Goal: Information Seeking & Learning: Learn about a topic

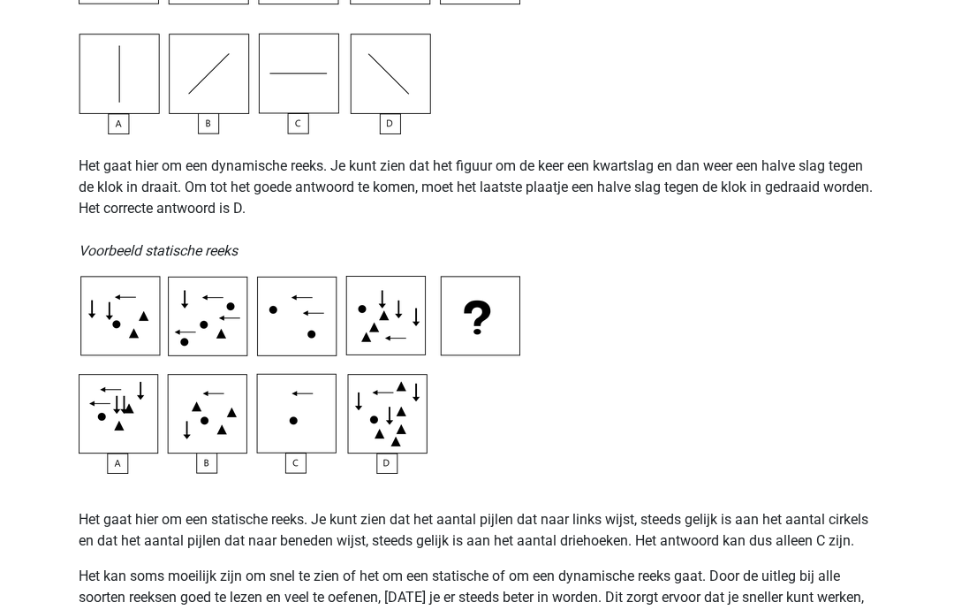
scroll to position [730, 0]
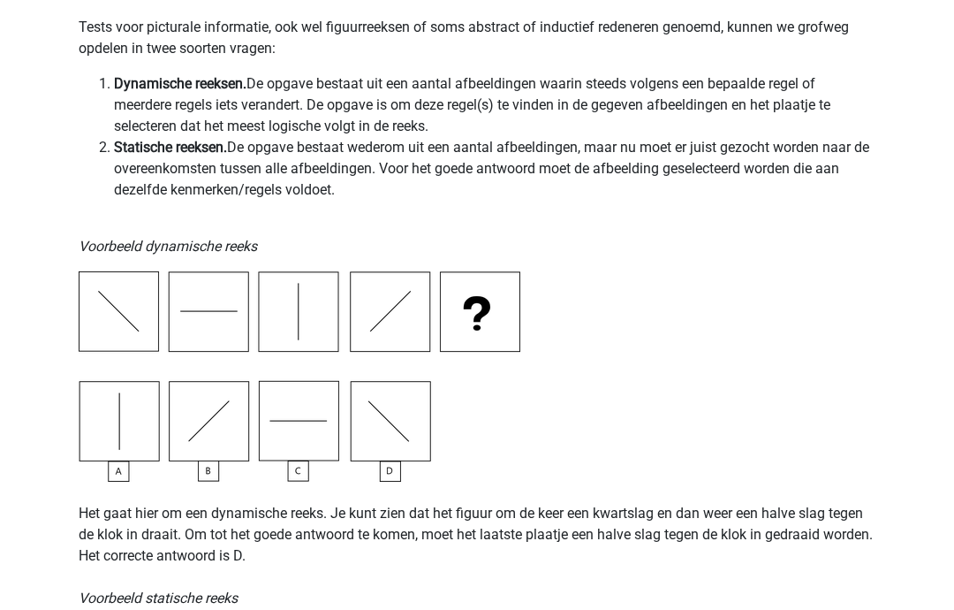
scroll to position [0, 0]
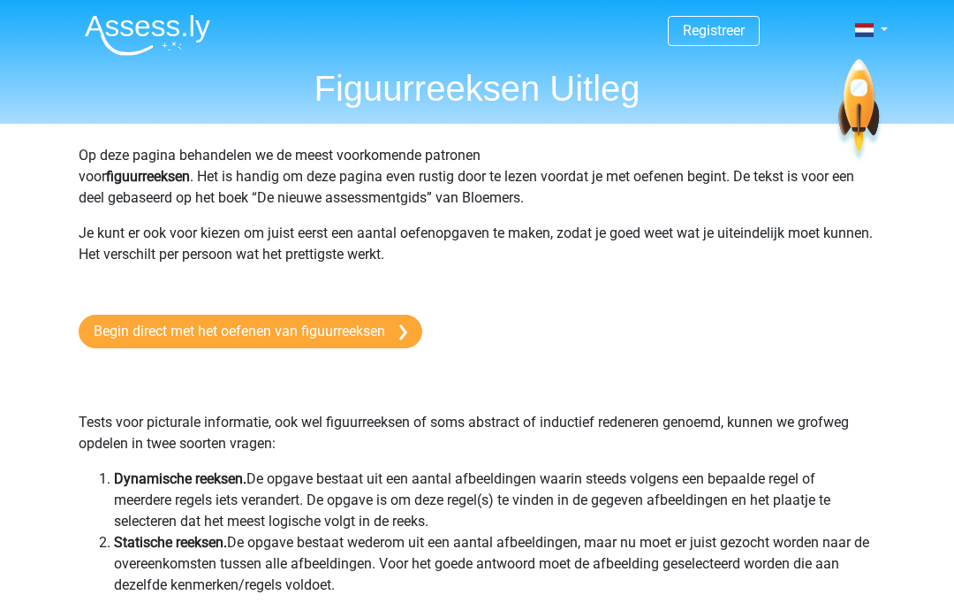
click at [384, 330] on link "Begin direct met het oefenen van figuurreeksen" at bounding box center [251, 332] width 344 height 34
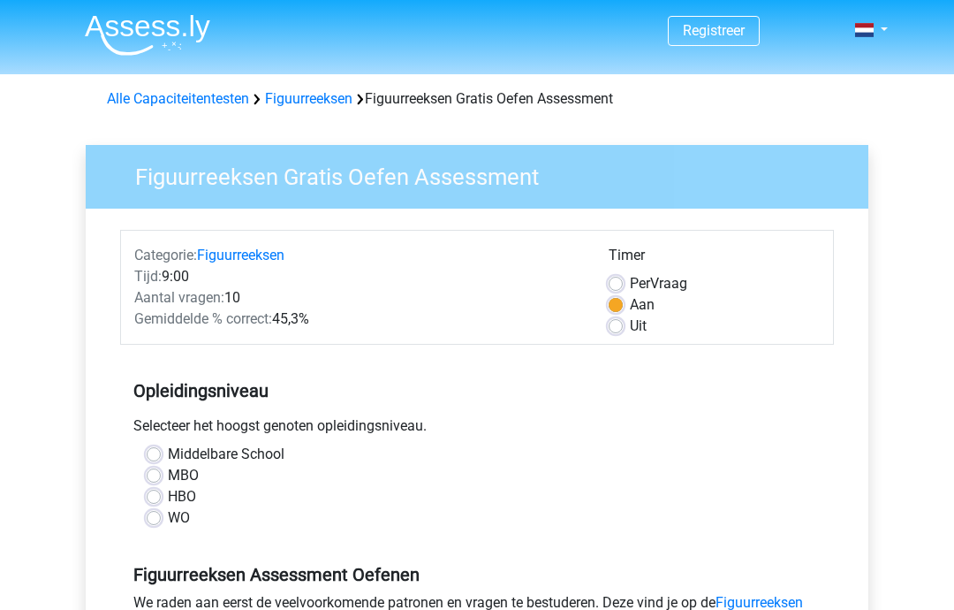
scroll to position [92, 0]
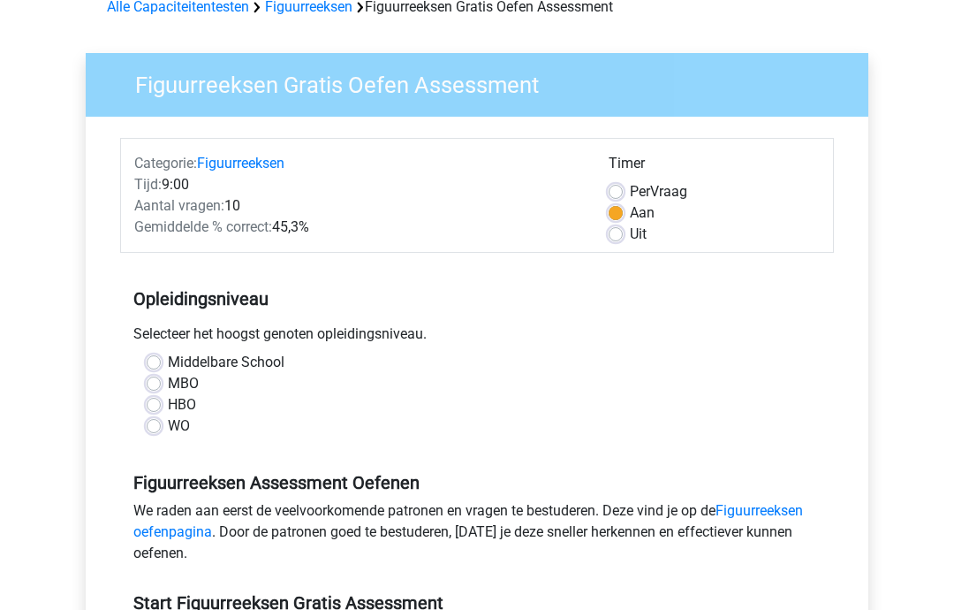
click at [168, 431] on label "WO" at bounding box center [179, 425] width 22 height 21
click at [156, 431] on input "WO" at bounding box center [154, 424] width 14 height 18
radio input "true"
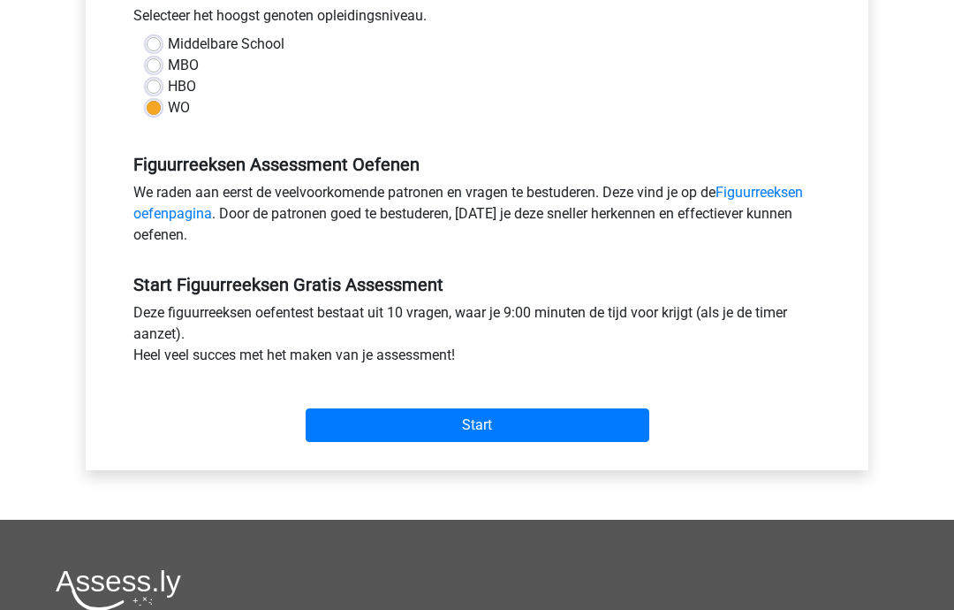
scroll to position [426, 0]
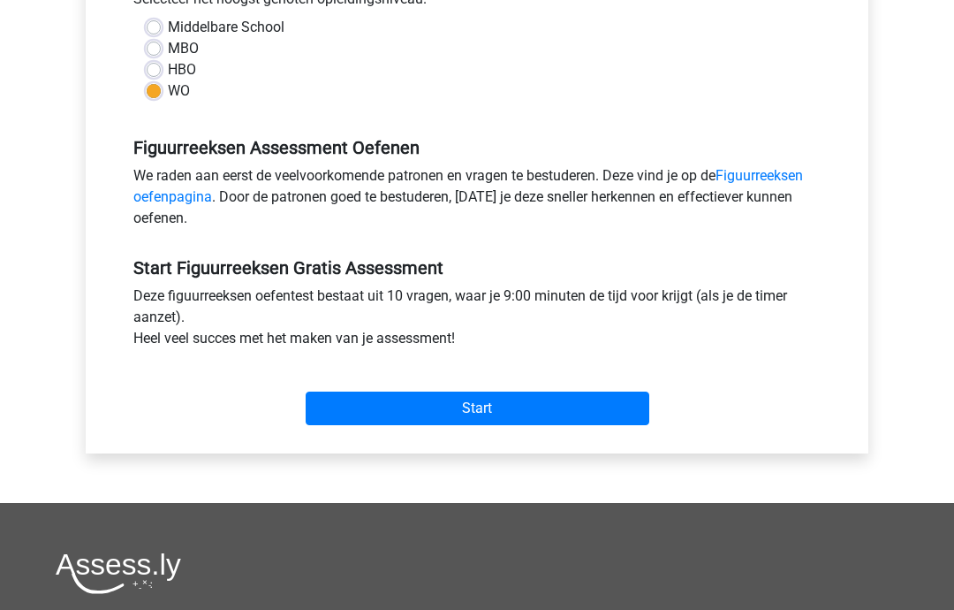
click at [561, 408] on input "Start" at bounding box center [478, 409] width 344 height 34
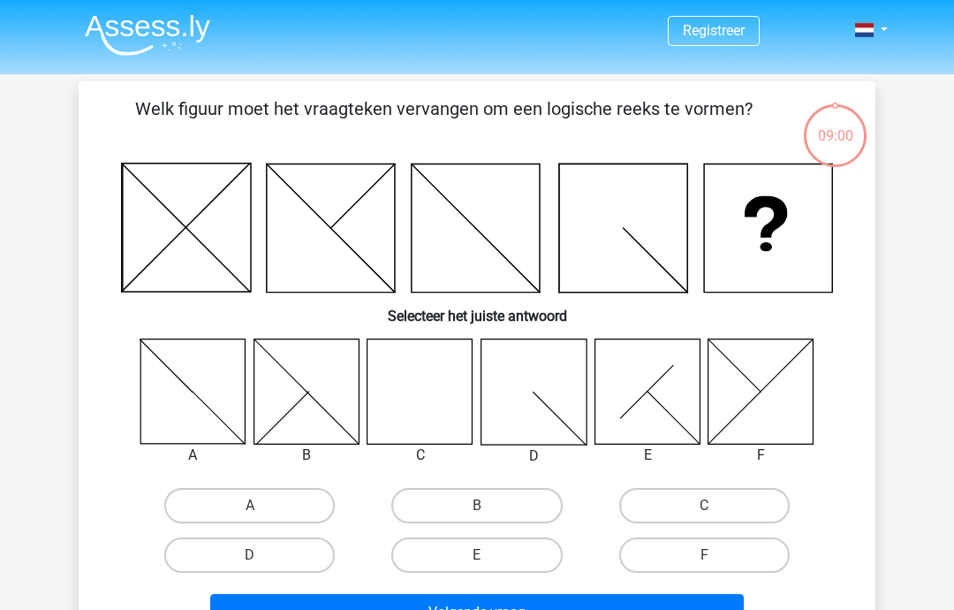
scroll to position [27, 0]
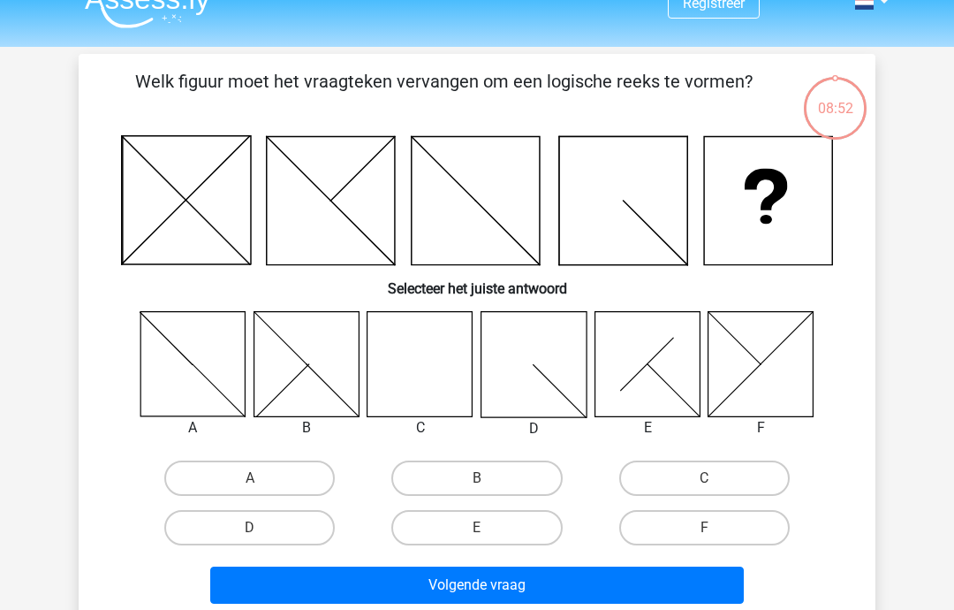
click at [457, 379] on icon at bounding box center [420, 363] width 105 height 105
click at [741, 466] on label "C" at bounding box center [704, 477] width 171 height 35
click at [716, 478] on input "C" at bounding box center [709, 483] width 11 height 11
radio input "true"
click at [655, 591] on button "Volgende vraag" at bounding box center [477, 584] width 535 height 37
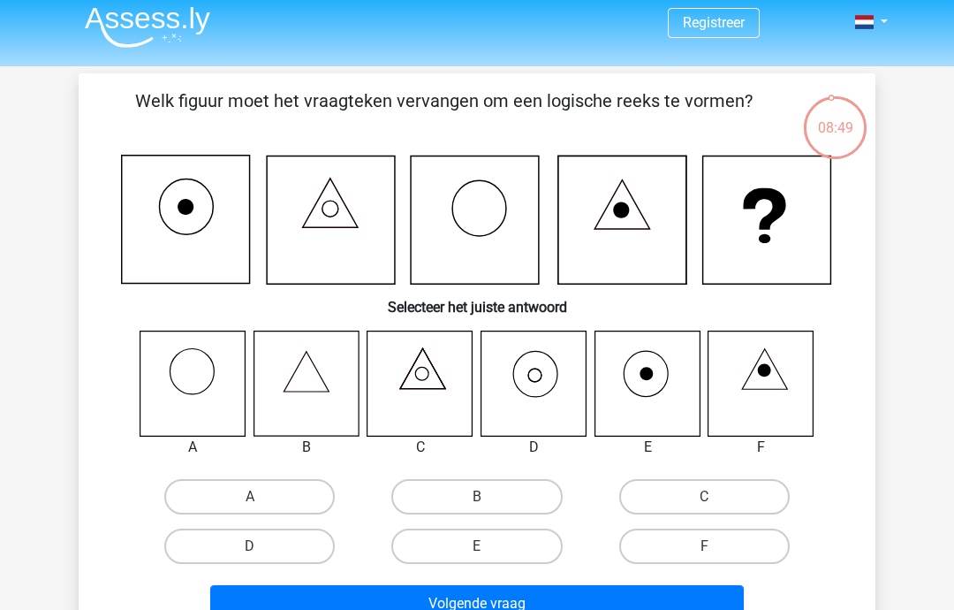
scroll to position [4, 0]
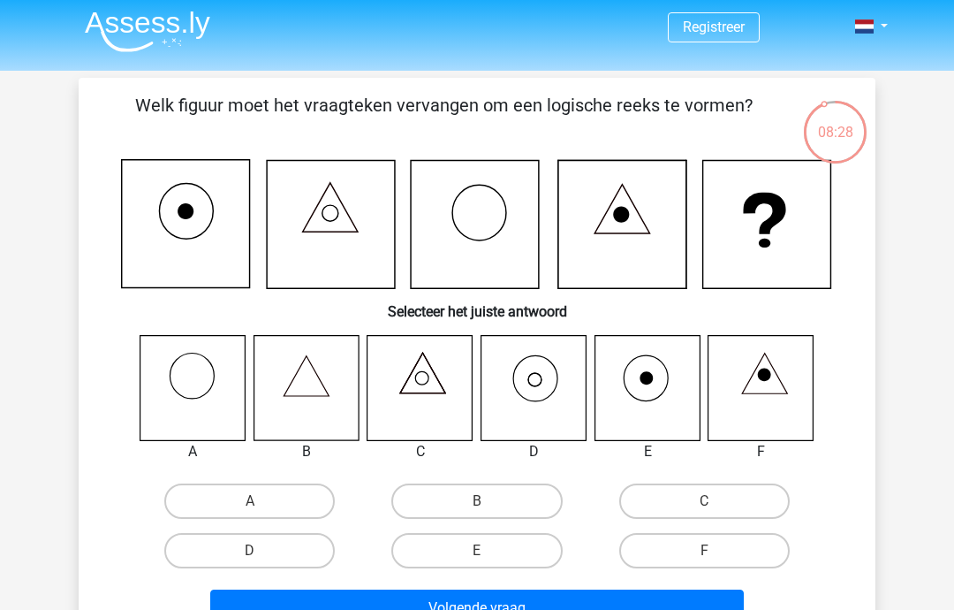
click at [292, 543] on label "D" at bounding box center [249, 550] width 171 height 35
click at [262, 551] on input "D" at bounding box center [255, 556] width 11 height 11
radio input "true"
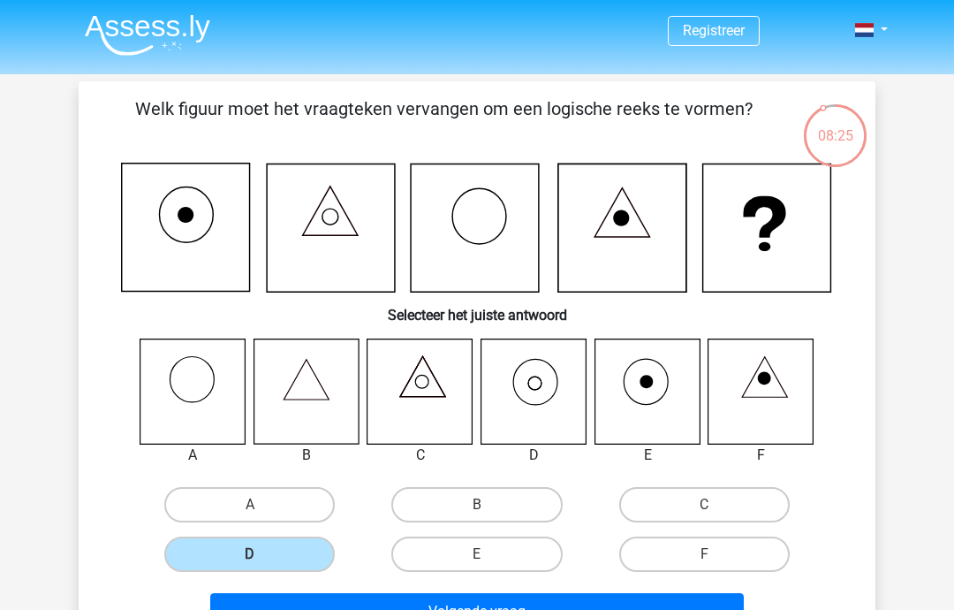
click at [653, 609] on button "Volgende vraag" at bounding box center [477, 611] width 535 height 37
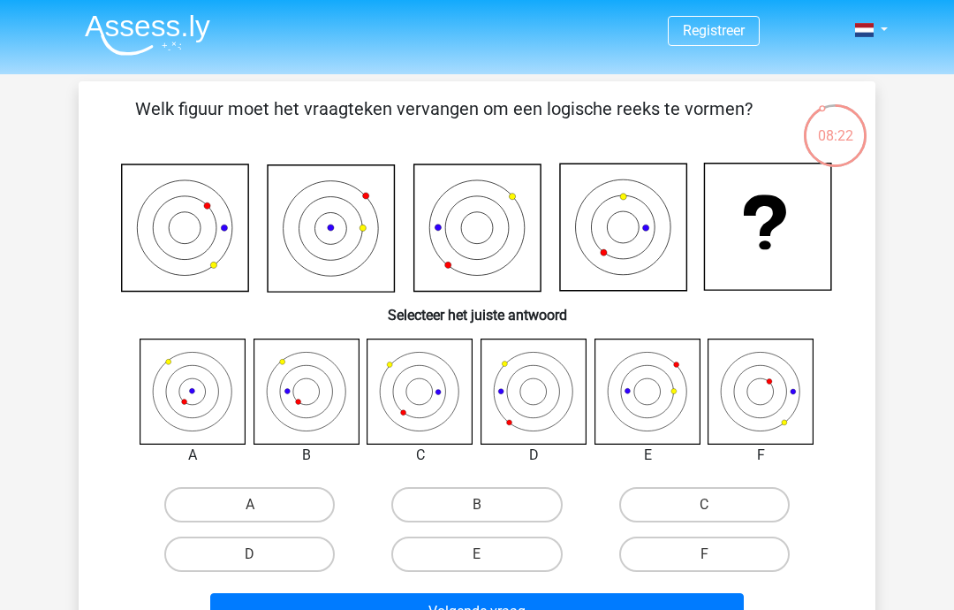
scroll to position [27, 0]
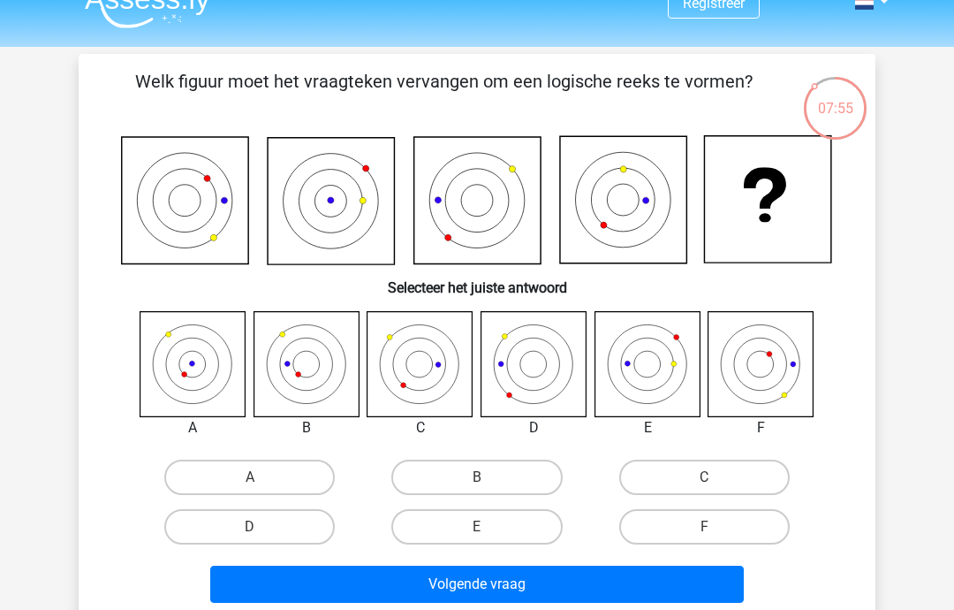
click at [485, 478] on input "B" at bounding box center [482, 482] width 11 height 11
radio input "true"
click at [551, 596] on button "Volgende vraag" at bounding box center [477, 584] width 535 height 37
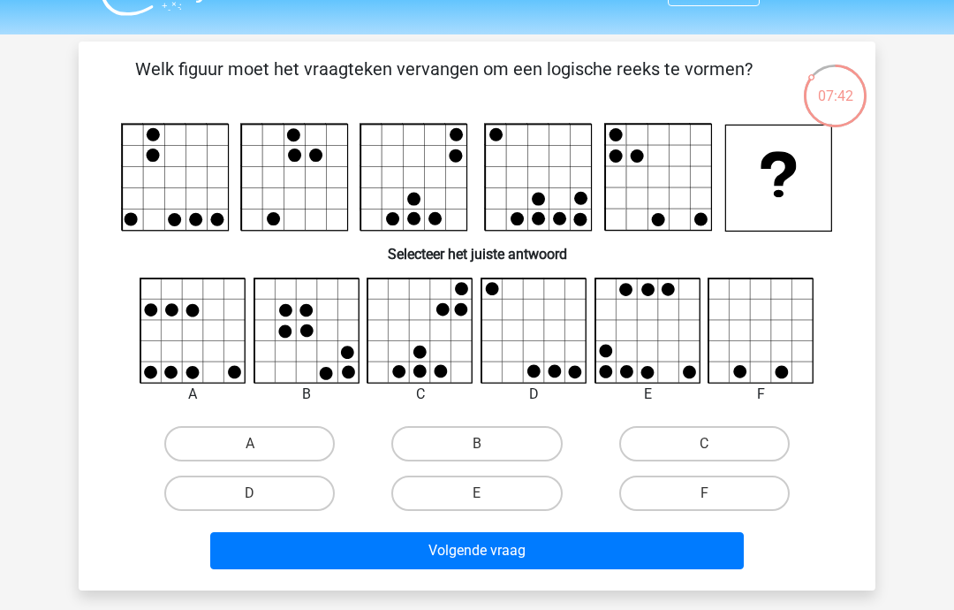
scroll to position [39, 0]
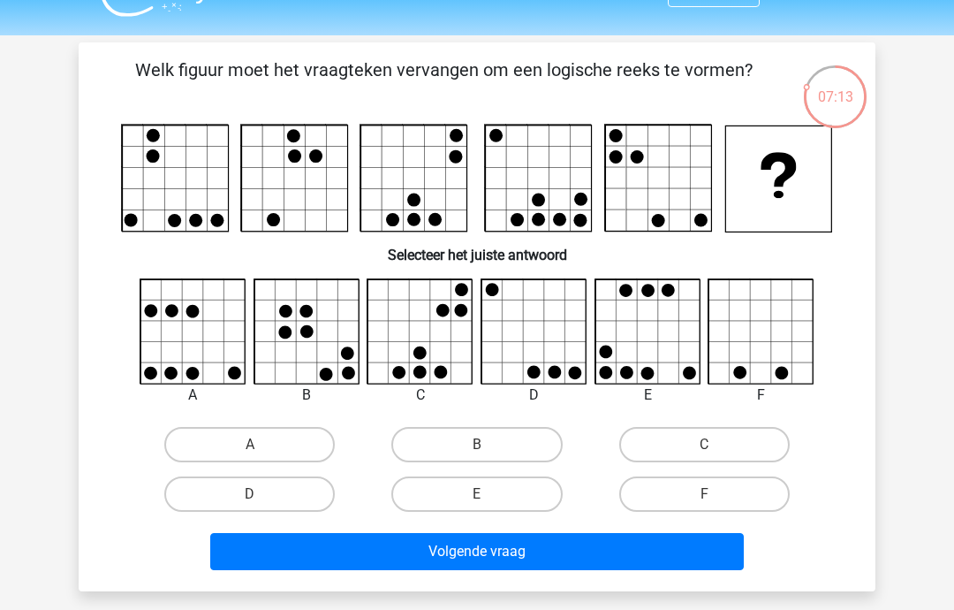
click at [705, 437] on label "C" at bounding box center [704, 444] width 171 height 35
click at [705, 445] on input "C" at bounding box center [709, 450] width 11 height 11
radio input "true"
click at [596, 555] on button "Volgende vraag" at bounding box center [477, 551] width 535 height 37
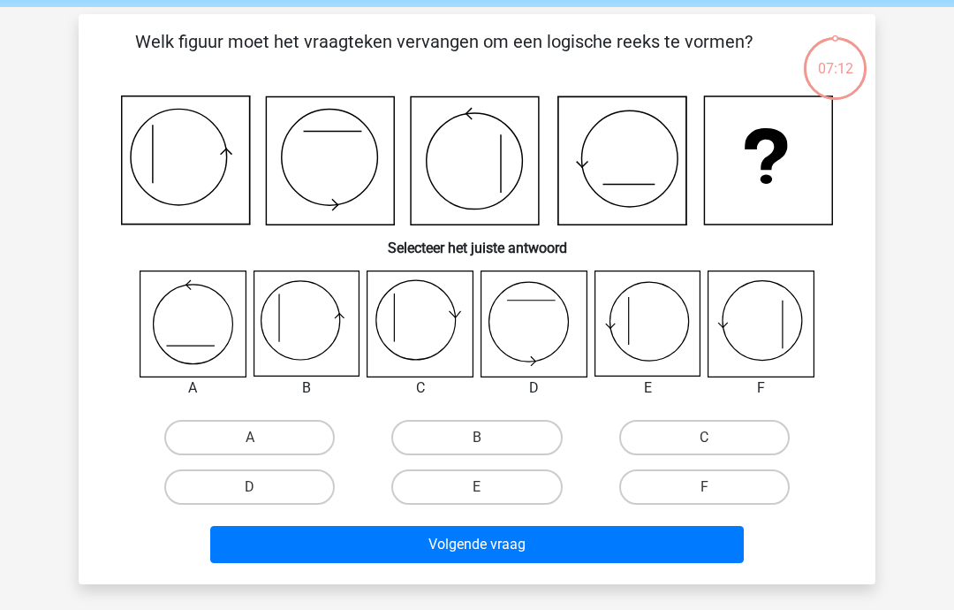
scroll to position [45, 0]
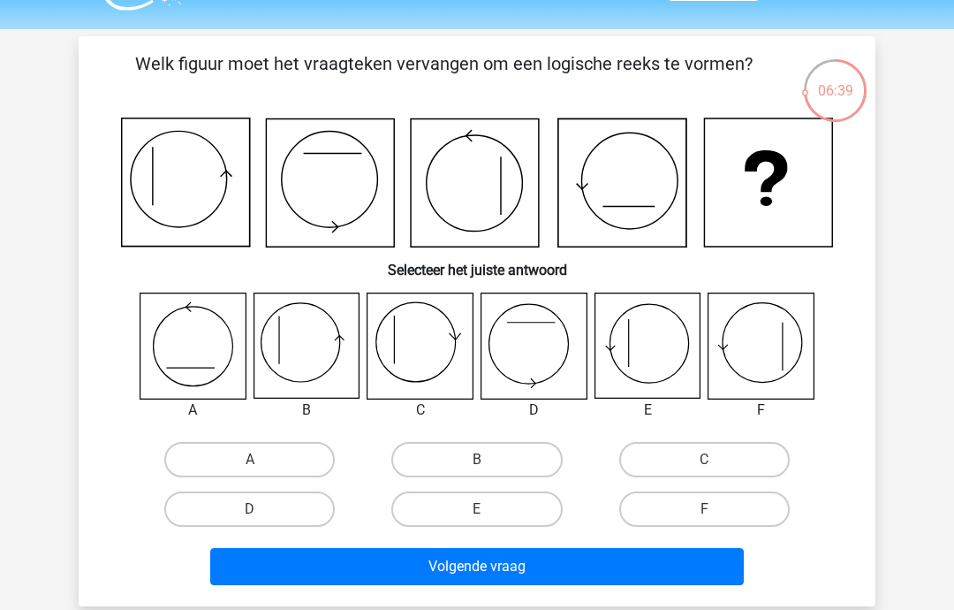
click at [307, 351] on icon at bounding box center [306, 345] width 105 height 105
click at [501, 453] on label "B" at bounding box center [476, 459] width 171 height 35
click at [489, 460] on input "B" at bounding box center [482, 465] width 11 height 11
radio input "true"
click at [543, 576] on button "Volgende vraag" at bounding box center [477, 566] width 535 height 37
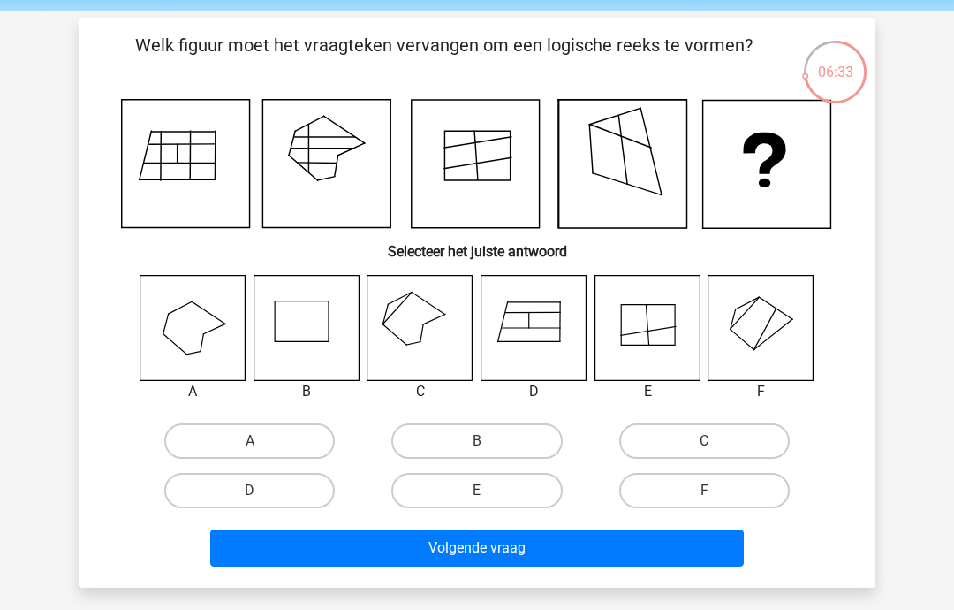
scroll to position [61, 0]
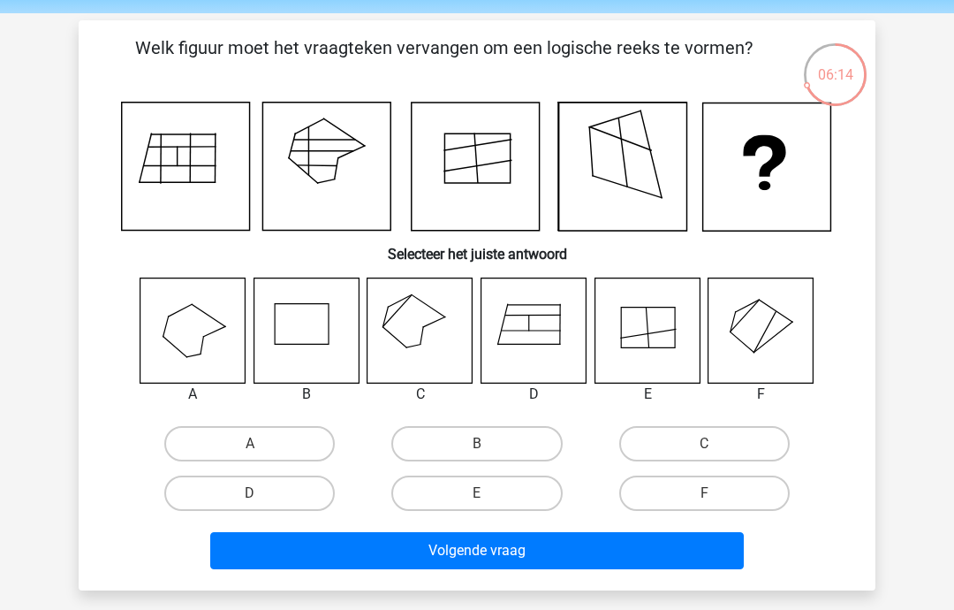
click at [770, 339] on icon at bounding box center [761, 329] width 105 height 105
click at [723, 493] on label "F" at bounding box center [704, 492] width 171 height 35
click at [716, 493] on input "F" at bounding box center [709, 498] width 11 height 11
radio input "true"
click at [681, 563] on button "Volgende vraag" at bounding box center [477, 550] width 535 height 37
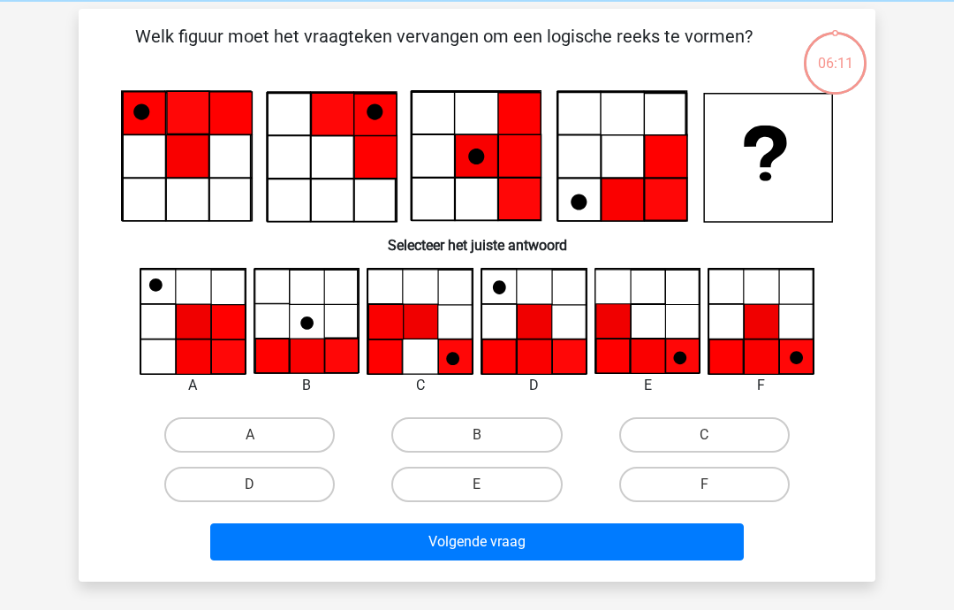
scroll to position [81, 0]
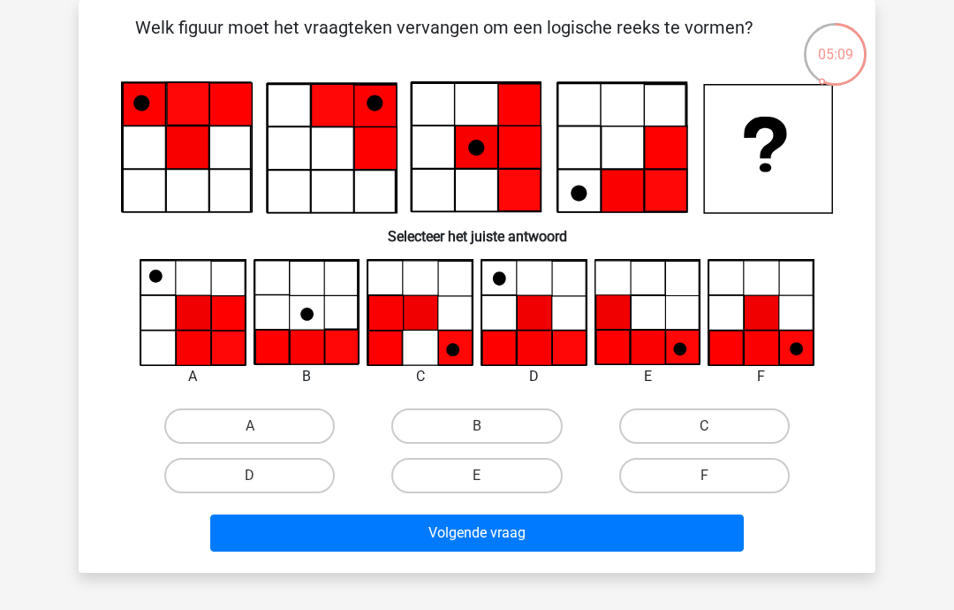
click at [772, 327] on icon at bounding box center [762, 312] width 34 height 34
click at [745, 473] on label "F" at bounding box center [704, 475] width 171 height 35
click at [716, 475] on input "F" at bounding box center [709, 480] width 11 height 11
radio input "true"
click at [659, 534] on button "Volgende vraag" at bounding box center [477, 532] width 535 height 37
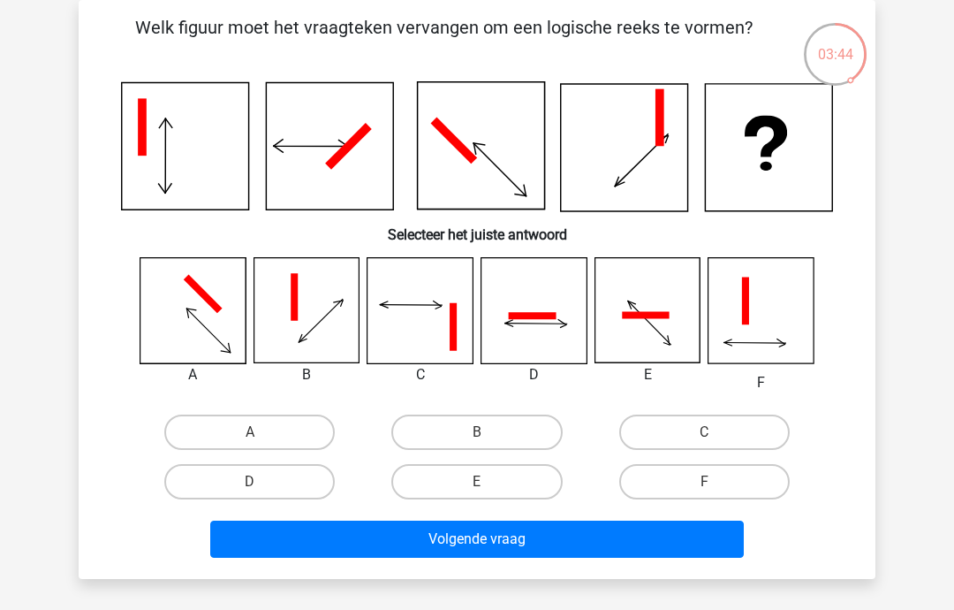
click at [502, 483] on label "E" at bounding box center [476, 481] width 171 height 35
click at [489, 483] on input "E" at bounding box center [482, 487] width 11 height 11
radio input "true"
click at [498, 544] on button "Volgende vraag" at bounding box center [477, 539] width 535 height 37
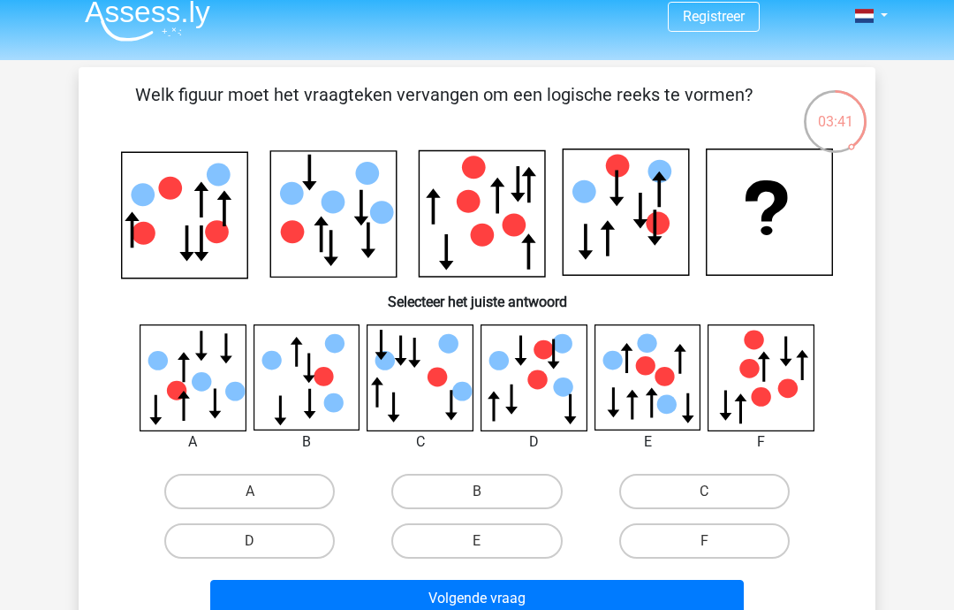
scroll to position [21, 0]
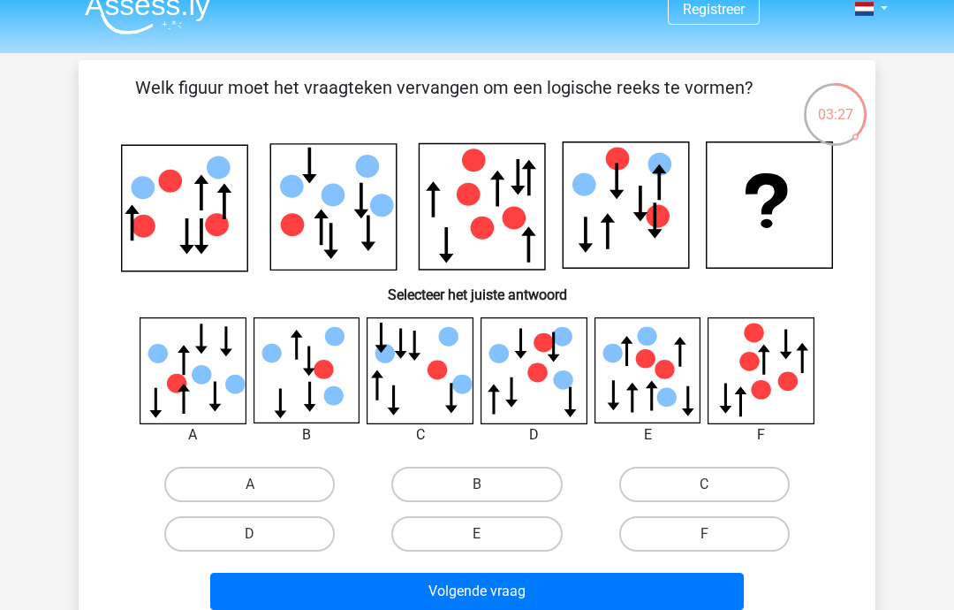
click at [710, 482] on label "C" at bounding box center [704, 484] width 171 height 35
click at [710, 484] on input "C" at bounding box center [709, 489] width 11 height 11
radio input "true"
click at [580, 601] on button "Volgende vraag" at bounding box center [477, 591] width 535 height 37
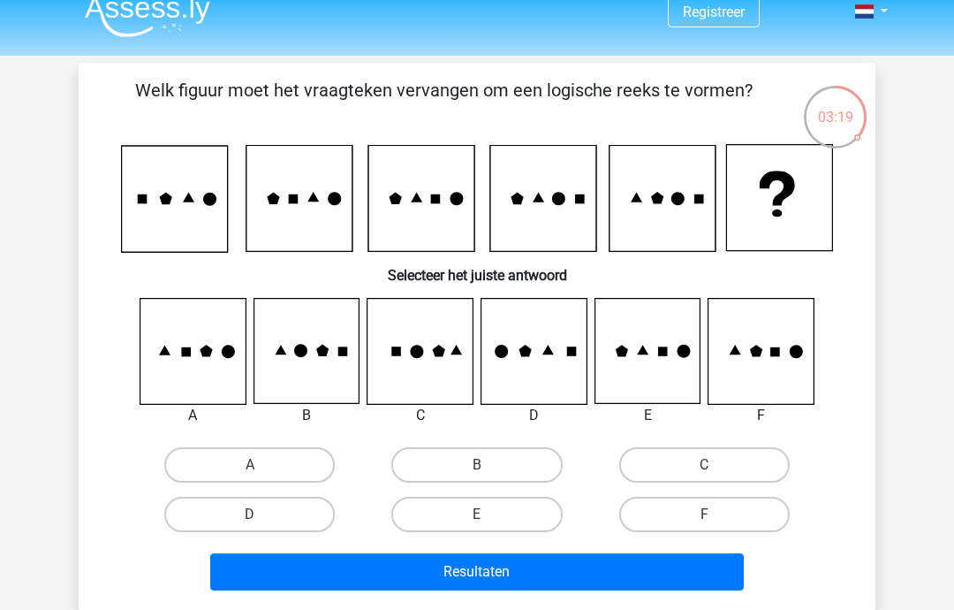
scroll to position [17, 0]
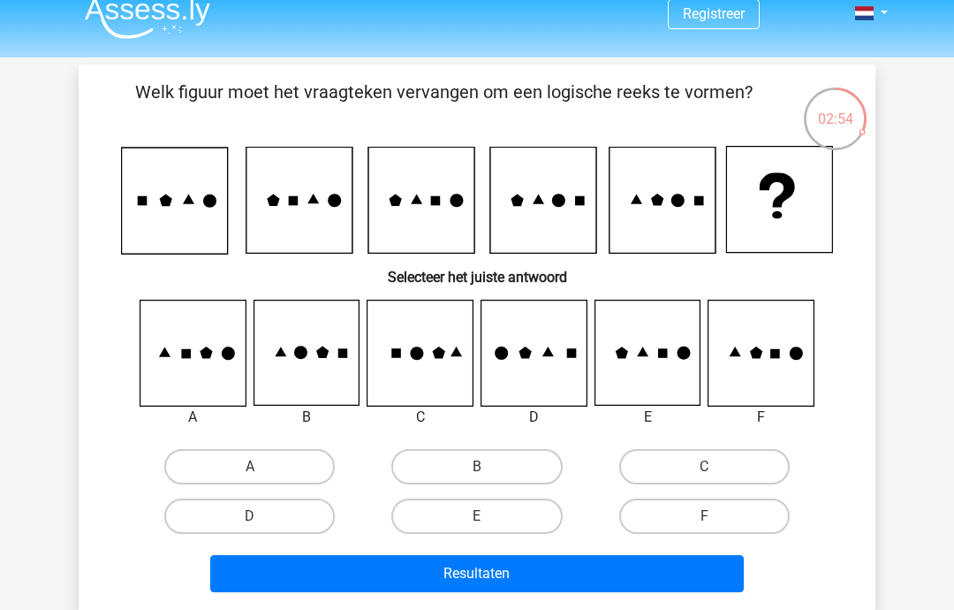
click at [309, 369] on icon at bounding box center [306, 352] width 105 height 105
click at [505, 472] on label "B" at bounding box center [476, 466] width 171 height 35
click at [489, 472] on input "B" at bounding box center [482, 472] width 11 height 11
radio input "true"
click at [539, 574] on button "Resultaten" at bounding box center [477, 573] width 535 height 37
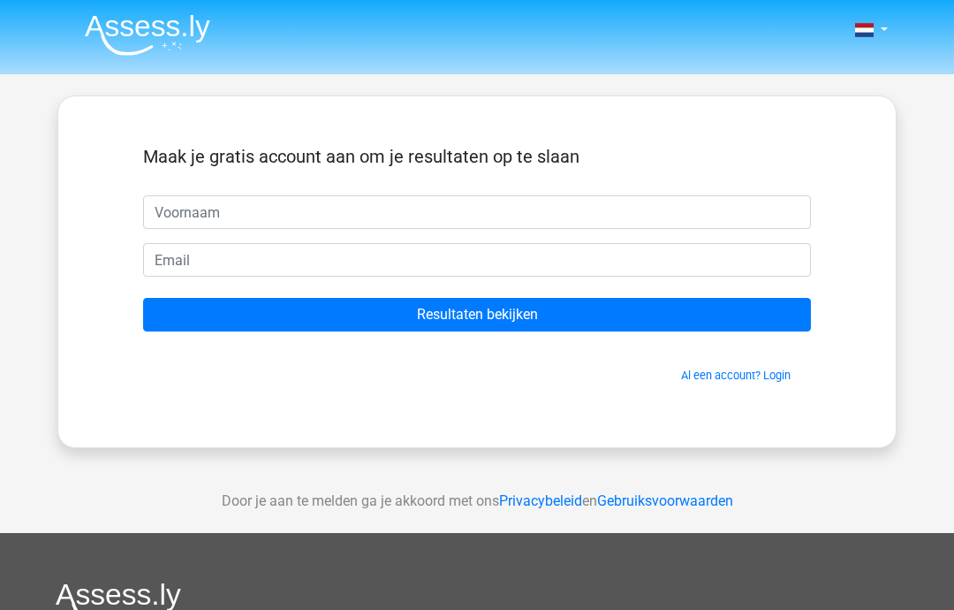
click at [499, 213] on input "text" at bounding box center [477, 212] width 668 height 34
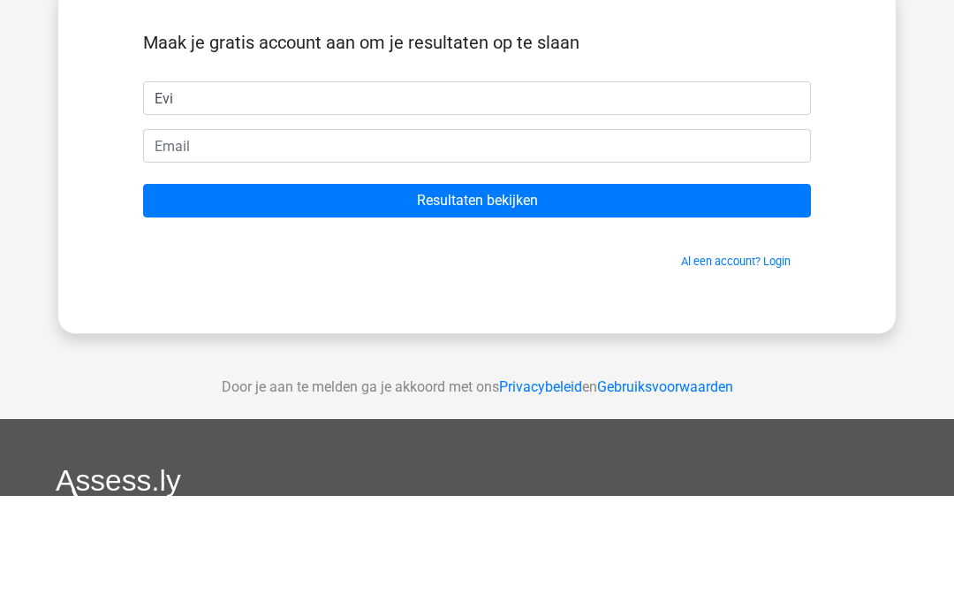
type input "Evi"
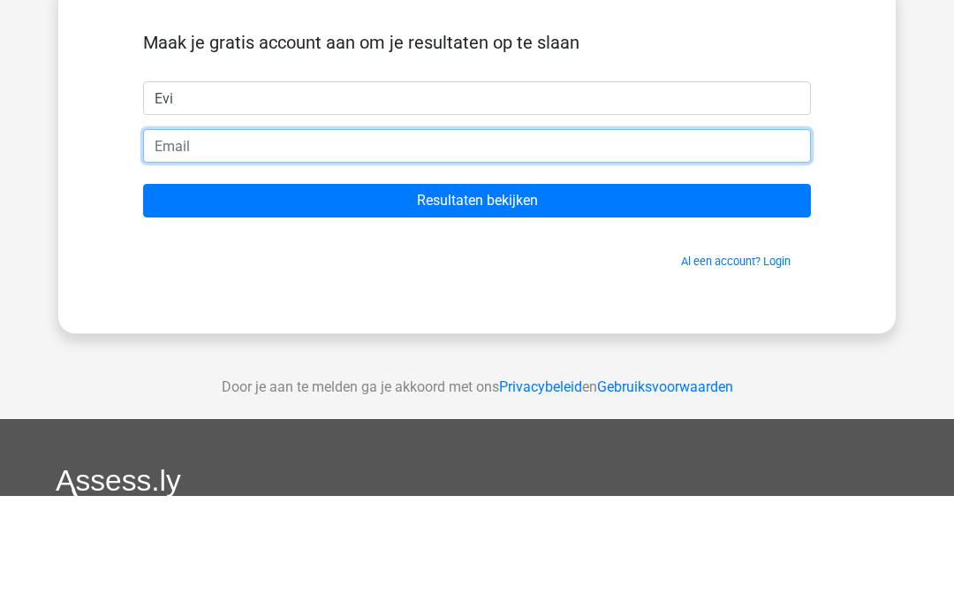
click at [508, 243] on input "email" at bounding box center [477, 260] width 668 height 34
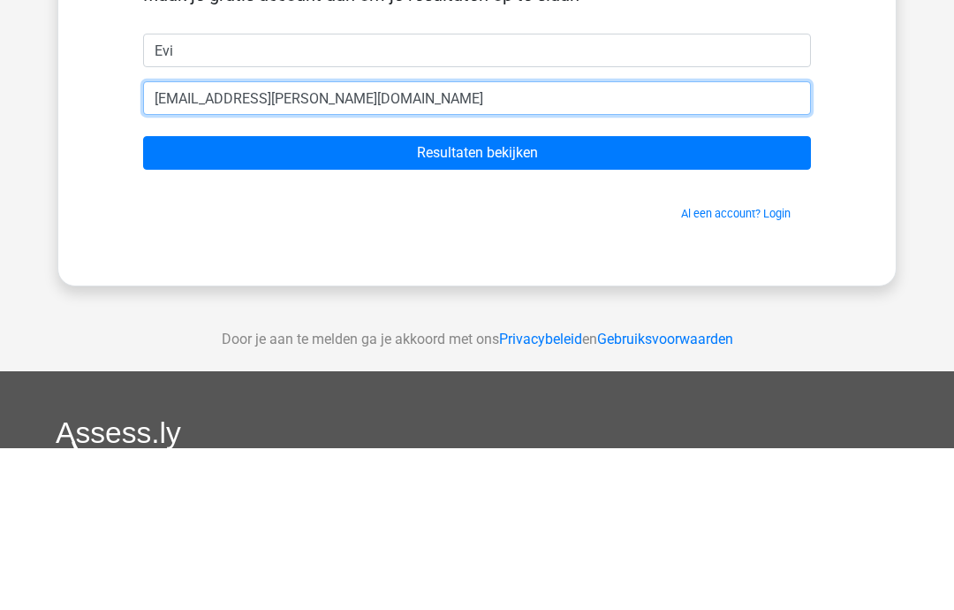
type input "evi.vandenbergh@gmail.com"
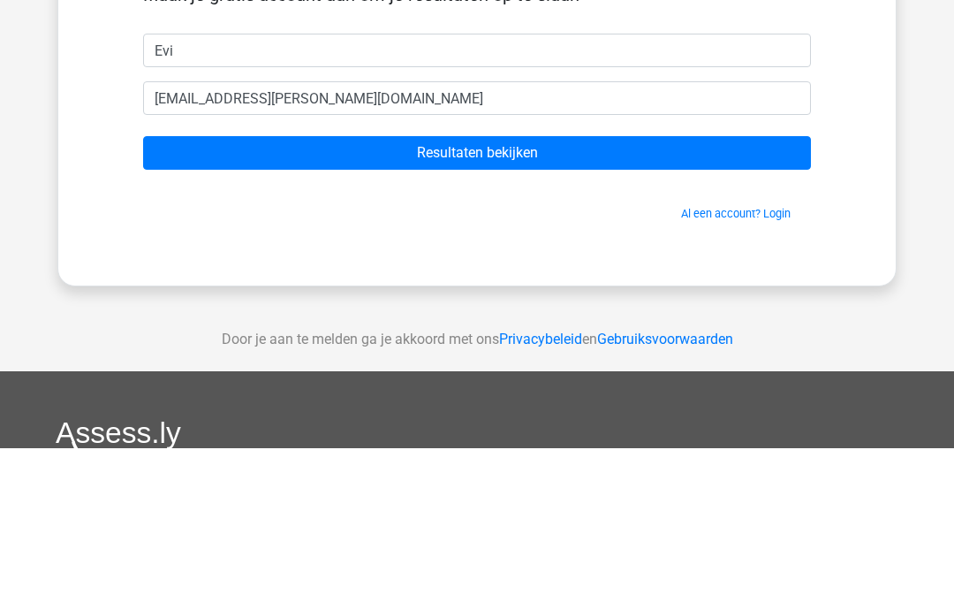
click at [646, 298] on input "Resultaten bekijken" at bounding box center [477, 315] width 668 height 34
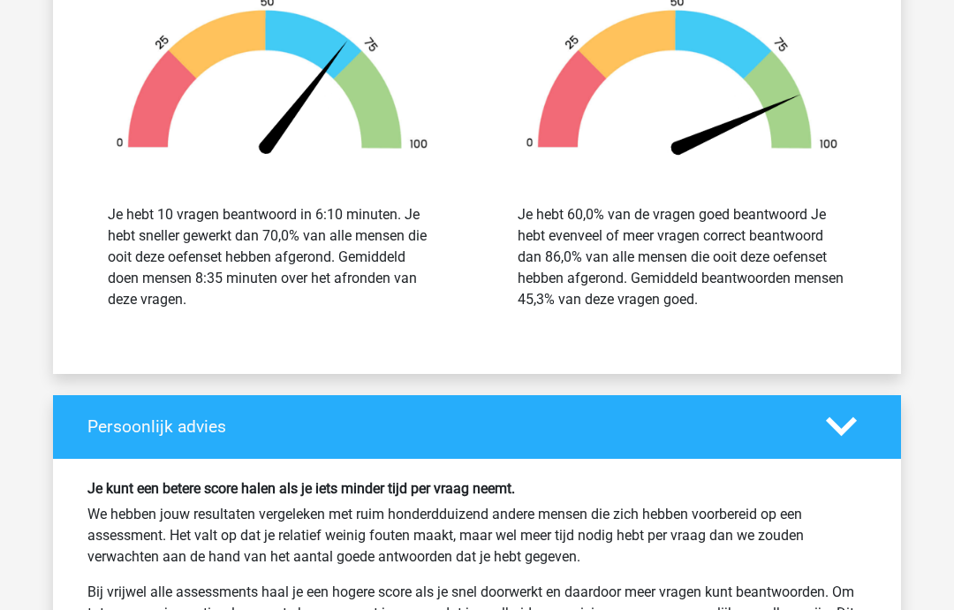
scroll to position [2436, 0]
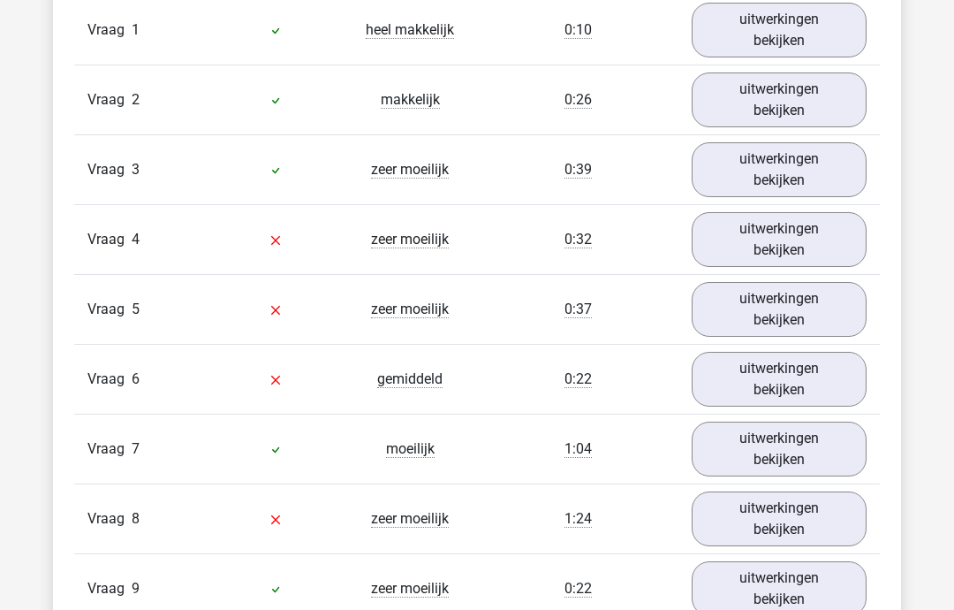
click at [832, 238] on link "uitwerkingen bekijken" at bounding box center [779, 239] width 175 height 55
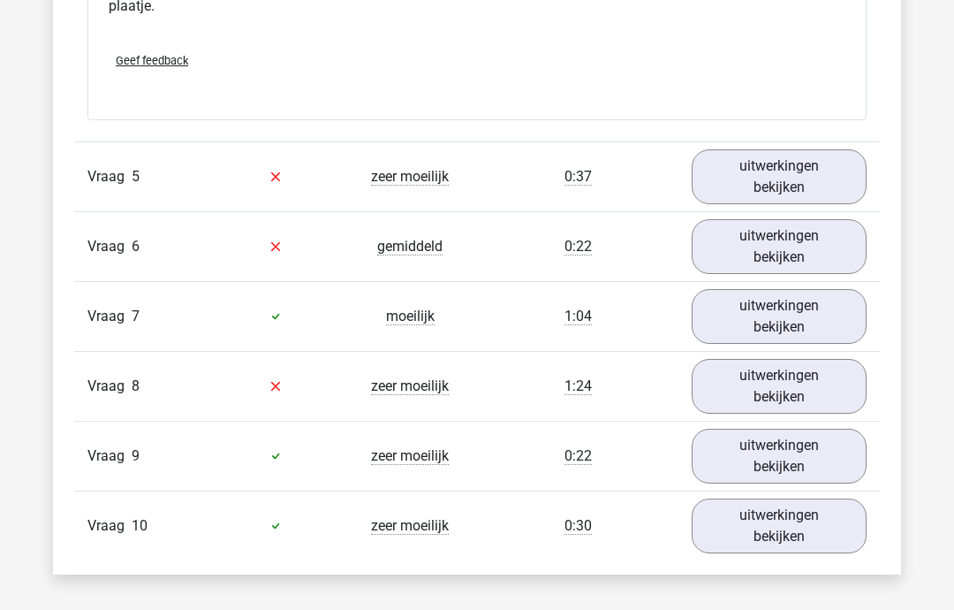
scroll to position [2710, 0]
click at [798, 176] on link "uitwerkingen bekijken" at bounding box center [779, 177] width 175 height 55
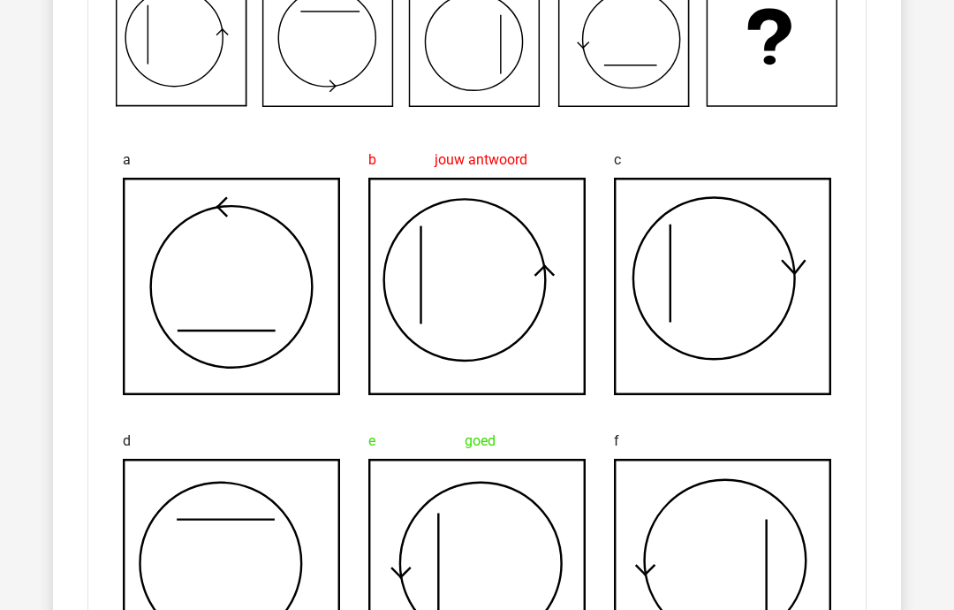
scroll to position [3005, 0]
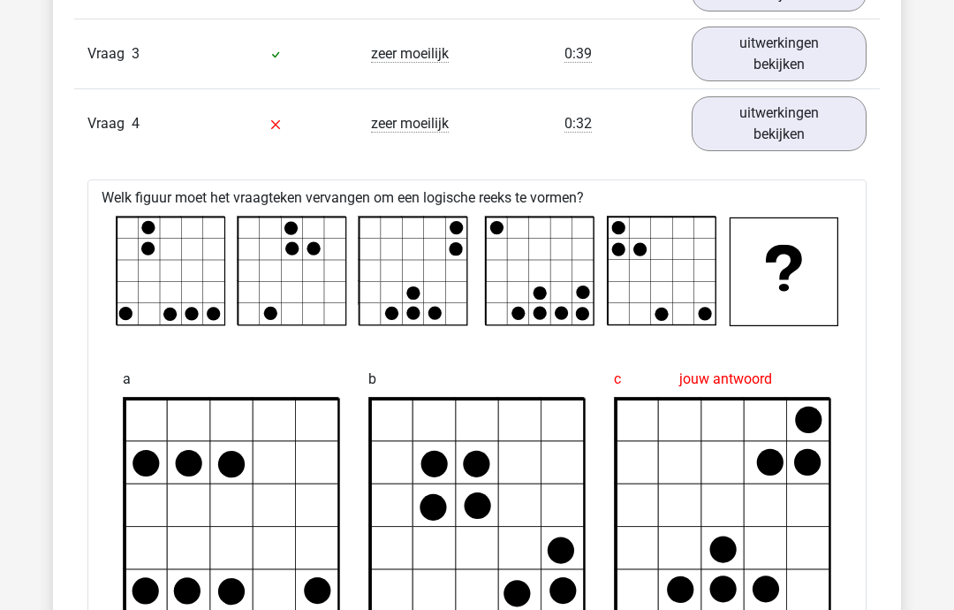
click at [823, 130] on link "uitwerkingen bekijken" at bounding box center [779, 124] width 175 height 55
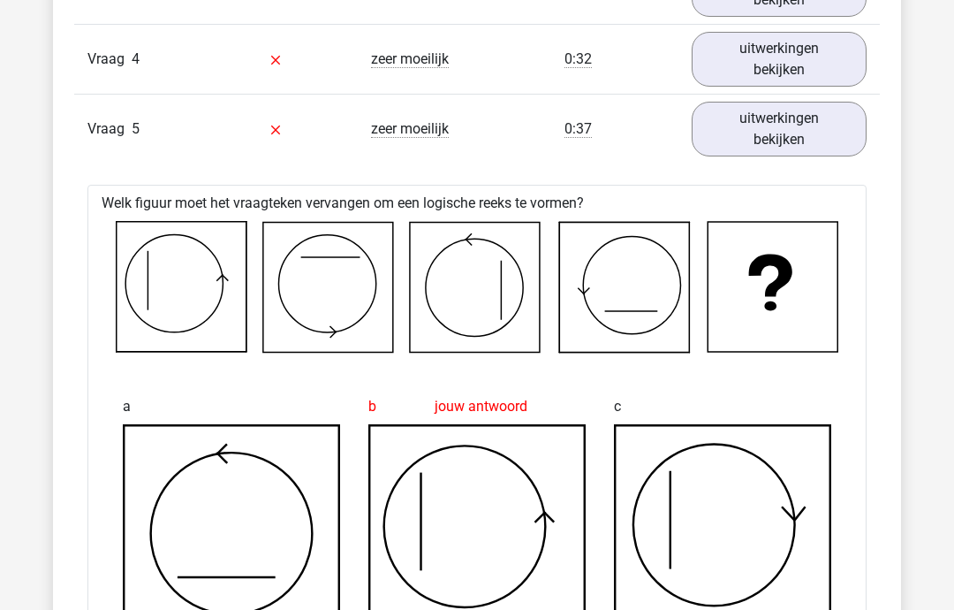
click at [817, 139] on link "uitwerkingen bekijken" at bounding box center [779, 130] width 175 height 55
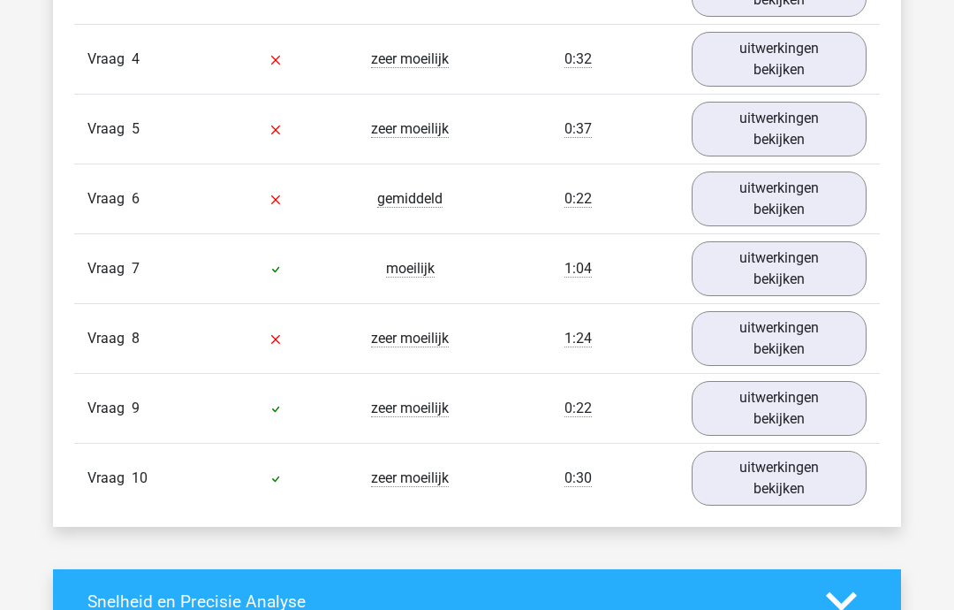
click at [817, 140] on link "uitwerkingen bekijken" at bounding box center [779, 129] width 175 height 55
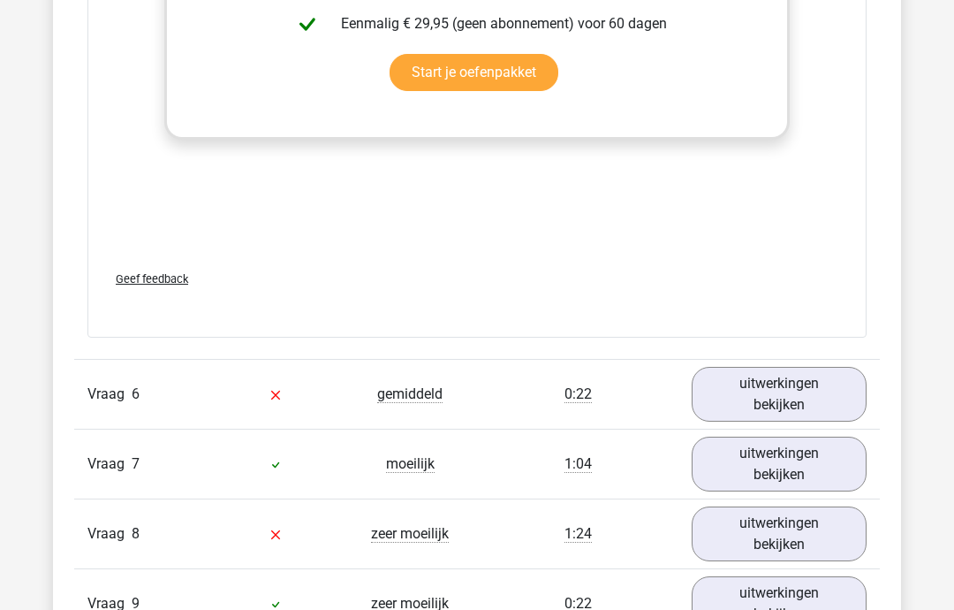
click at [827, 397] on link "uitwerkingen bekijken" at bounding box center [779, 394] width 175 height 55
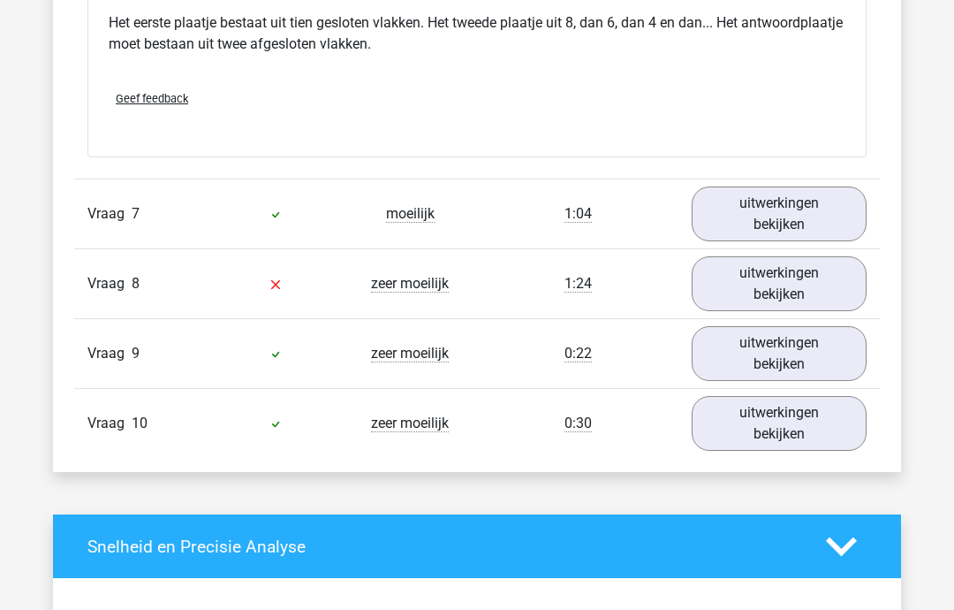
scroll to position [4260, 0]
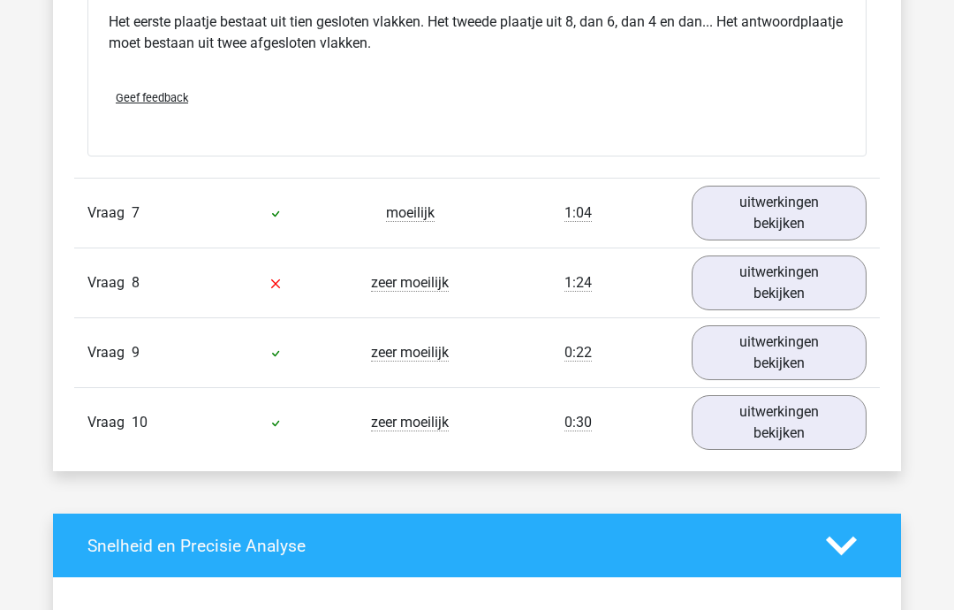
click at [811, 285] on link "uitwerkingen bekijken" at bounding box center [779, 282] width 175 height 55
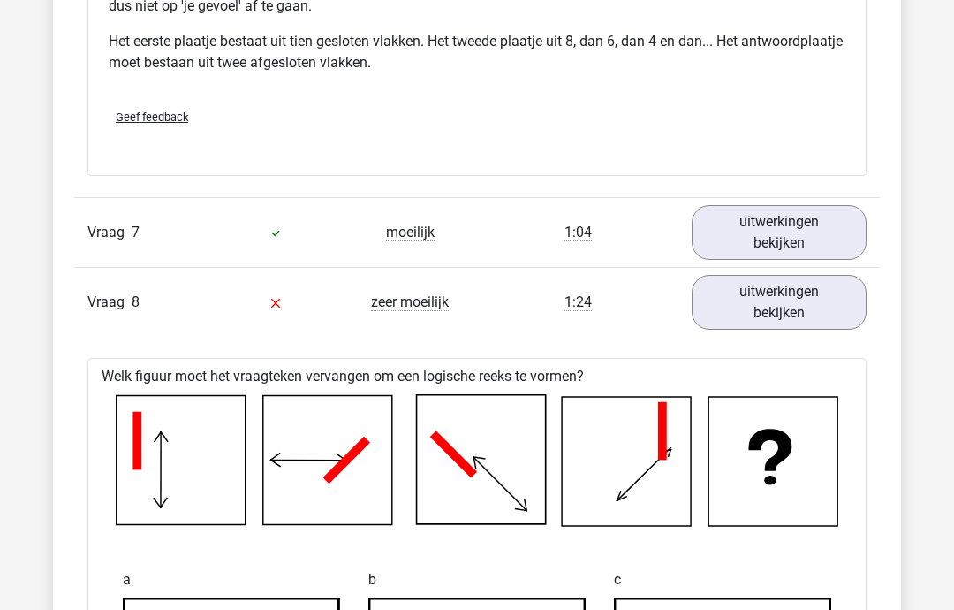
scroll to position [4237, 0]
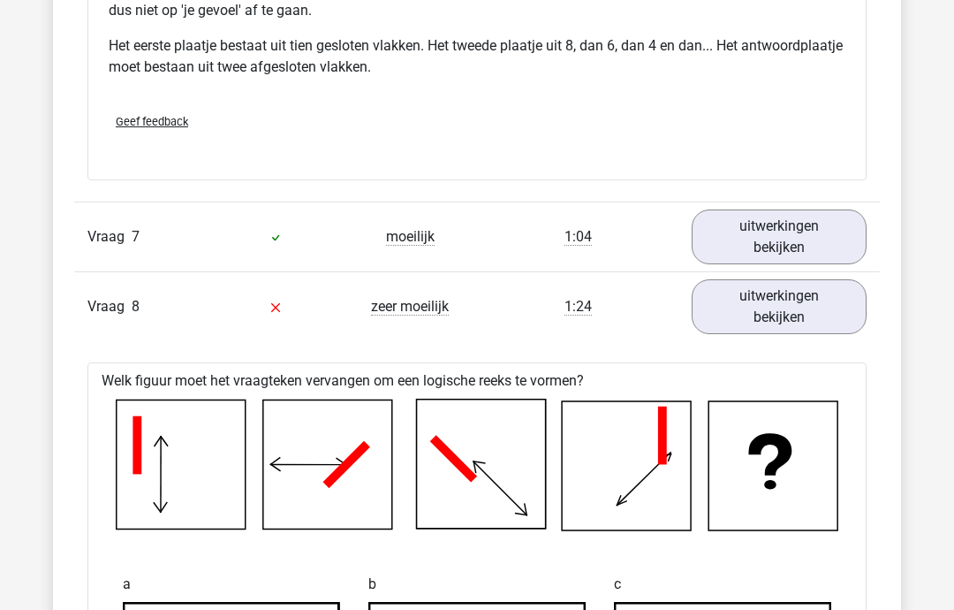
click at [842, 308] on link "uitwerkingen bekijken" at bounding box center [779, 306] width 175 height 55
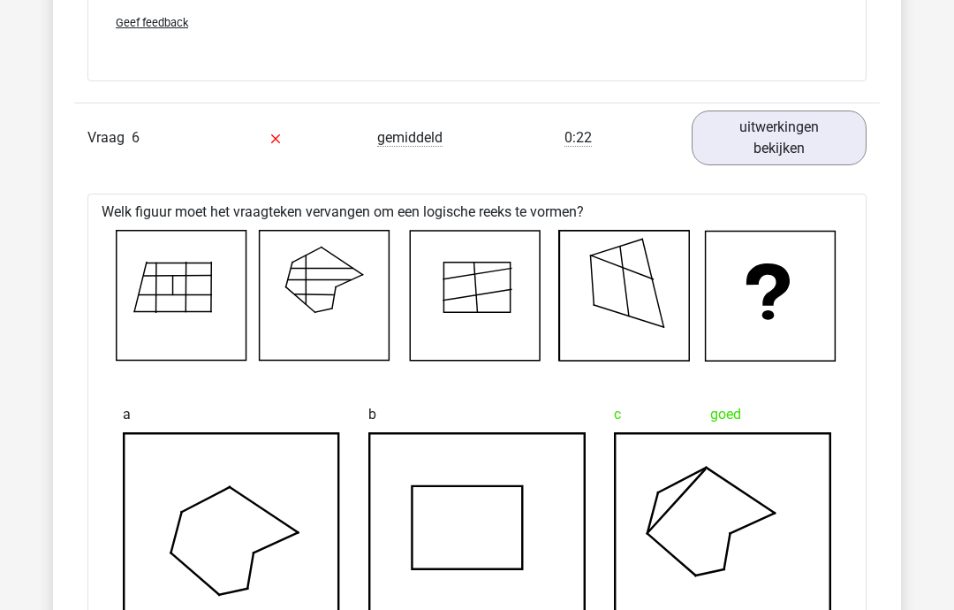
click at [827, 144] on link "uitwerkingen bekijken" at bounding box center [779, 138] width 175 height 55
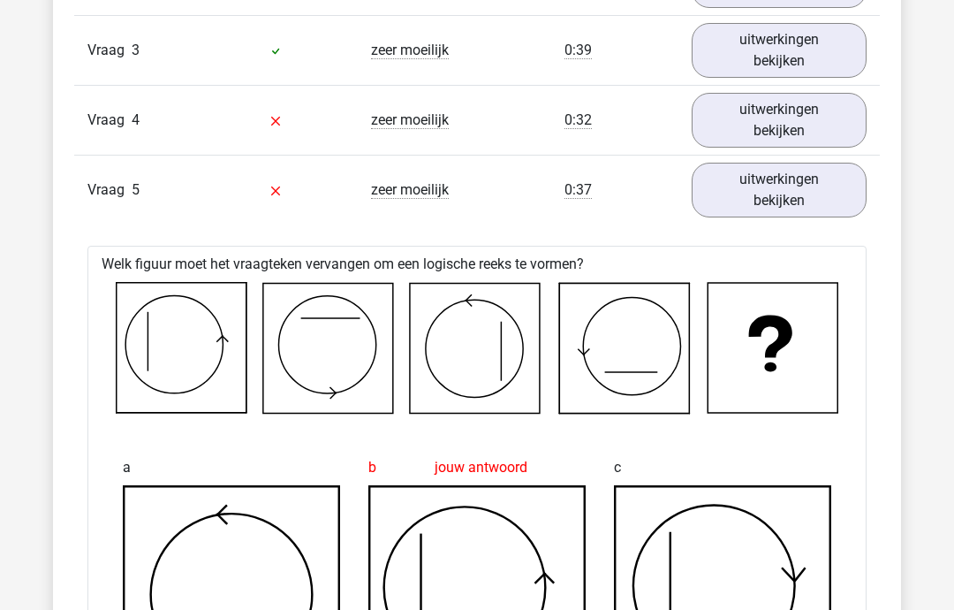
scroll to position [1638, 0]
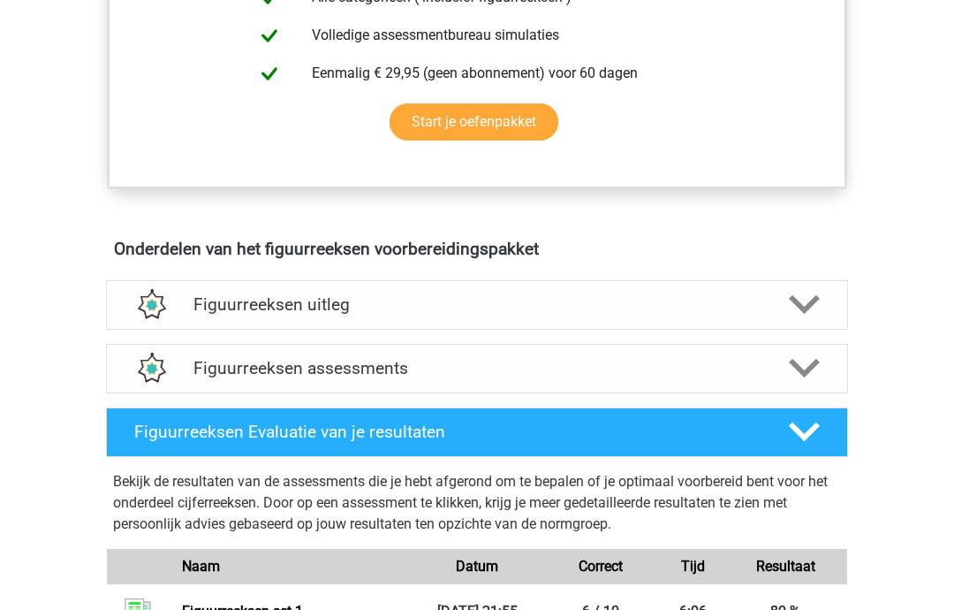
scroll to position [843, 0]
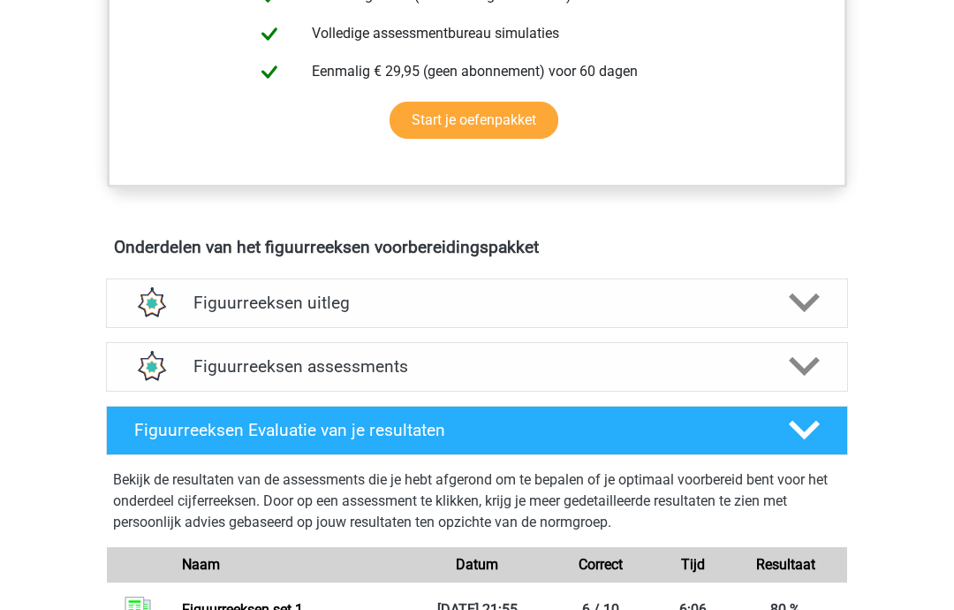
click at [690, 302] on h4 "Figuurreeksen uitleg" at bounding box center [477, 303] width 567 height 20
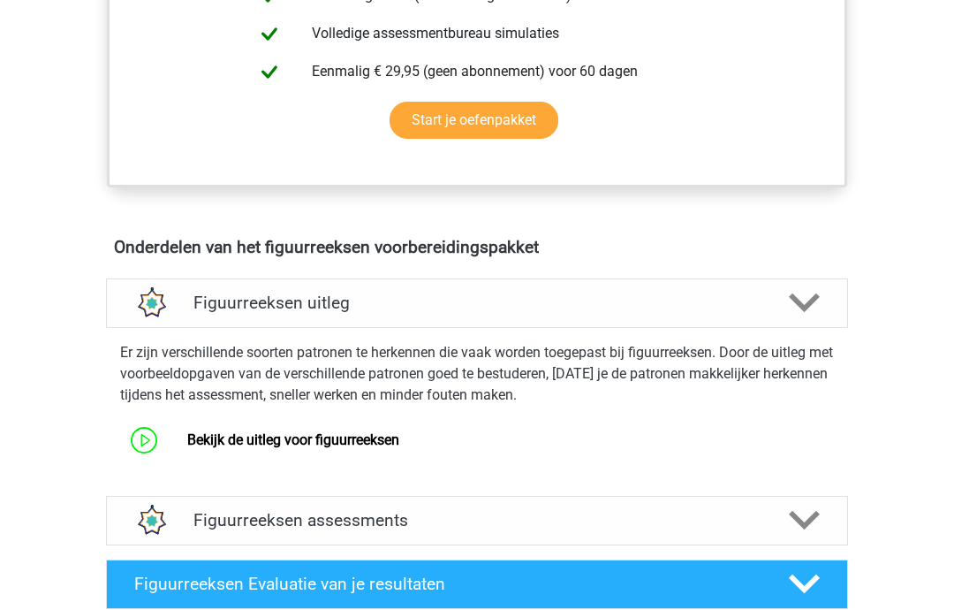
click at [689, 304] on h4 "Figuurreeksen uitleg" at bounding box center [477, 303] width 567 height 20
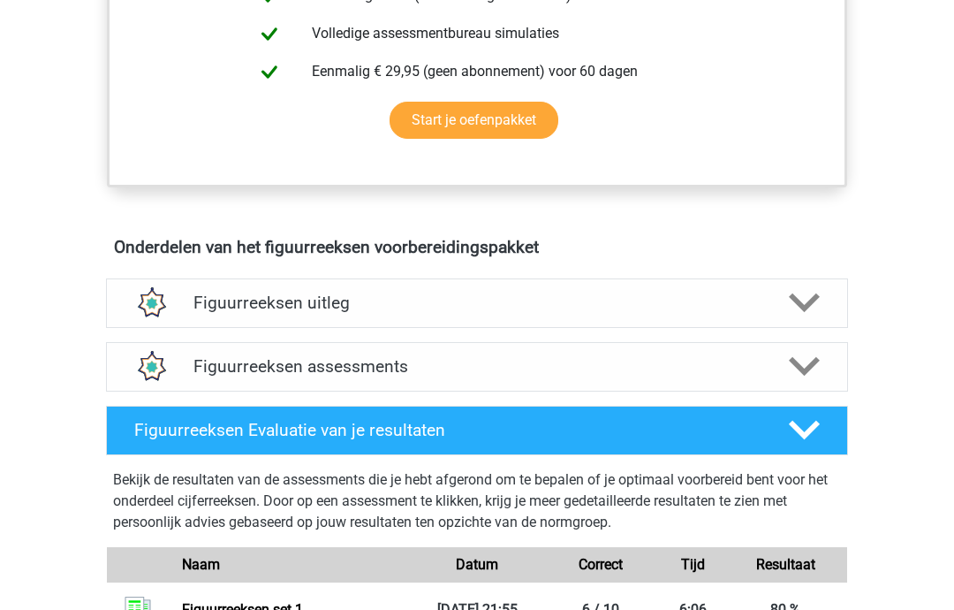
click at [626, 412] on div "Figuurreeksen Evaluatie van je resultaten" at bounding box center [477, 430] width 742 height 49
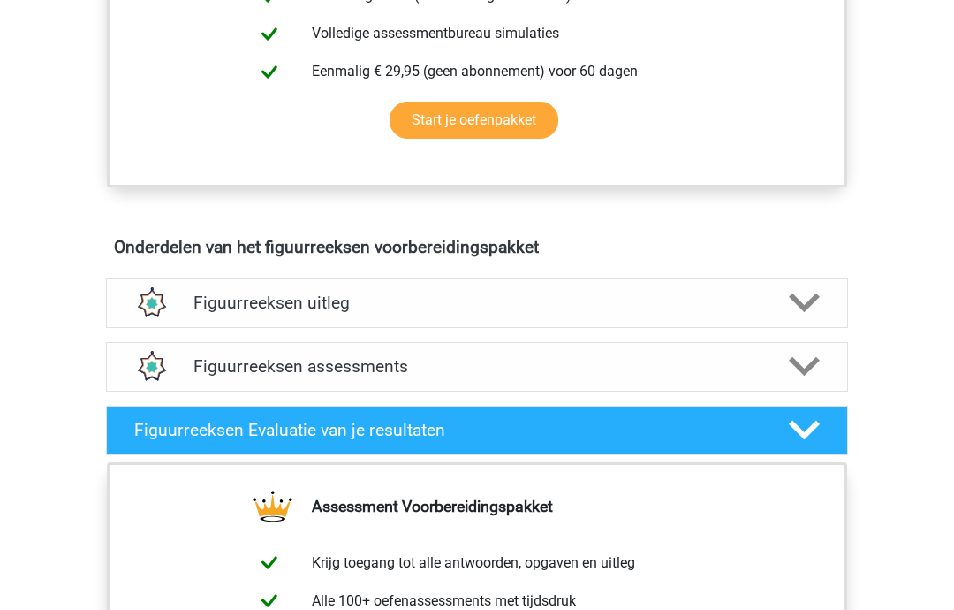
click at [632, 376] on h4 "Figuurreeksen assessments" at bounding box center [477, 366] width 567 height 20
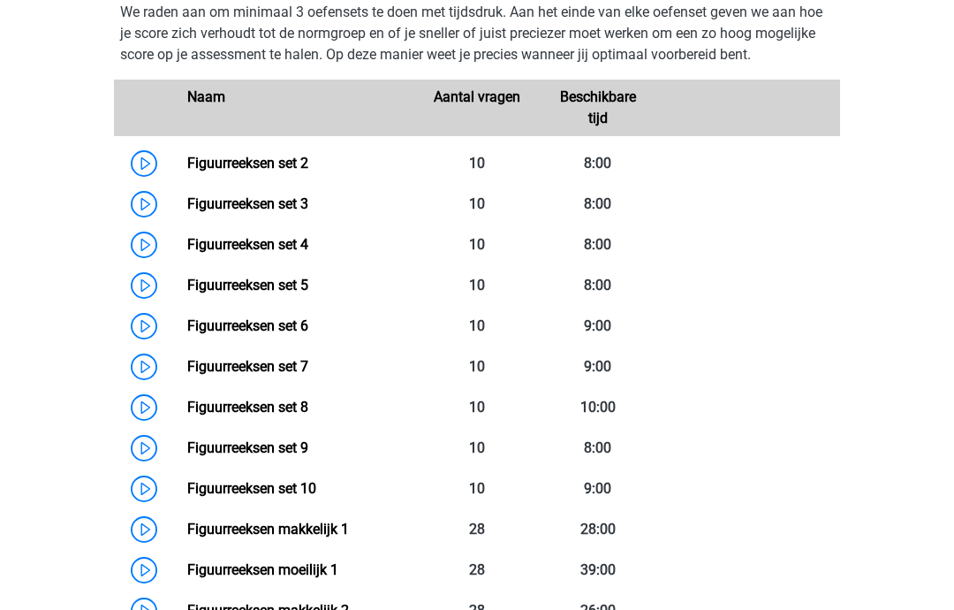
scroll to position [1247, 0]
click at [308, 171] on link "Figuurreeksen set 2" at bounding box center [247, 163] width 121 height 17
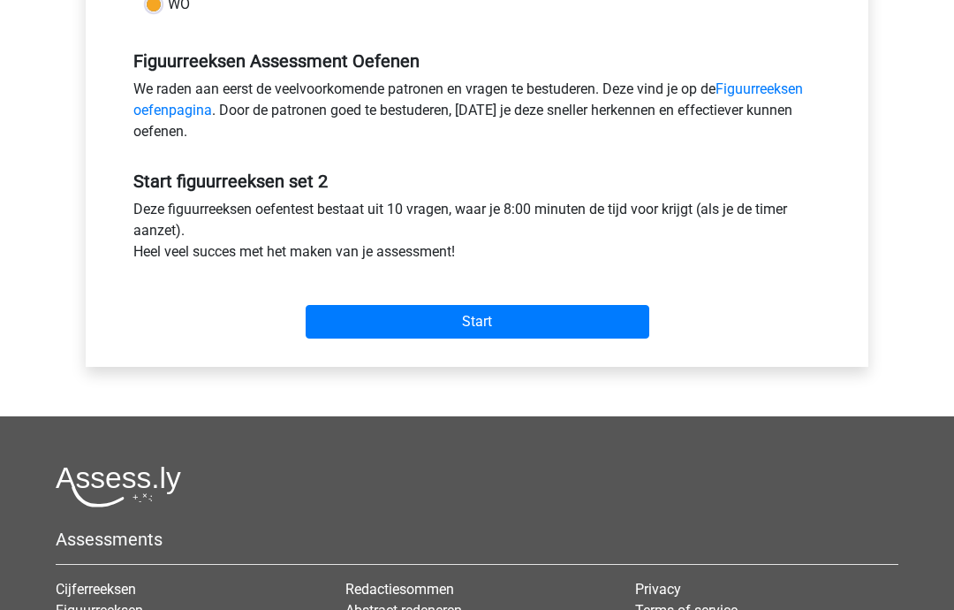
scroll to position [513, 0]
click at [609, 308] on input "Start" at bounding box center [478, 322] width 344 height 34
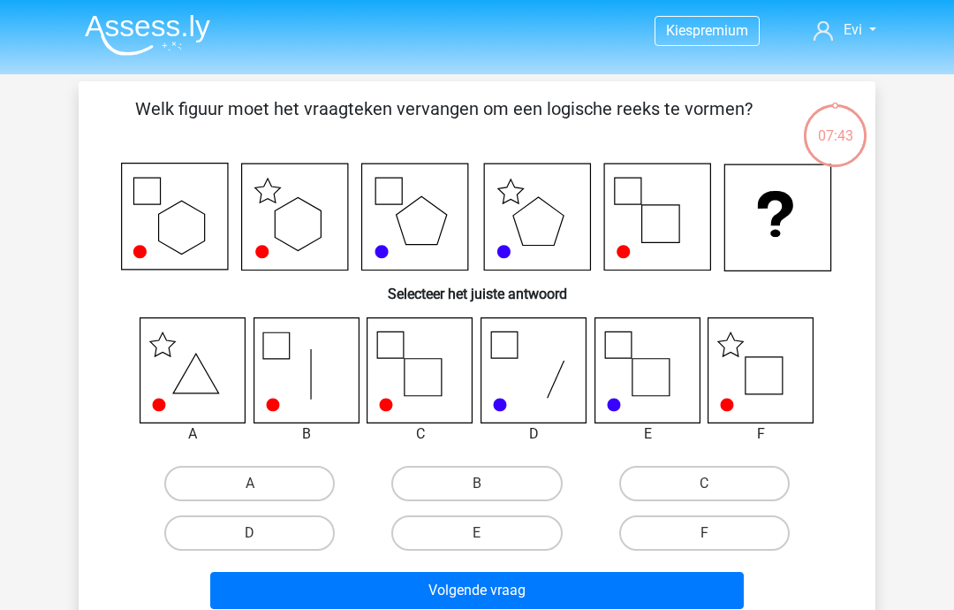
click at [774, 356] on icon at bounding box center [761, 369] width 105 height 105
click at [729, 528] on label "F" at bounding box center [704, 532] width 171 height 35
click at [716, 533] on input "F" at bounding box center [709, 538] width 11 height 11
radio input "true"
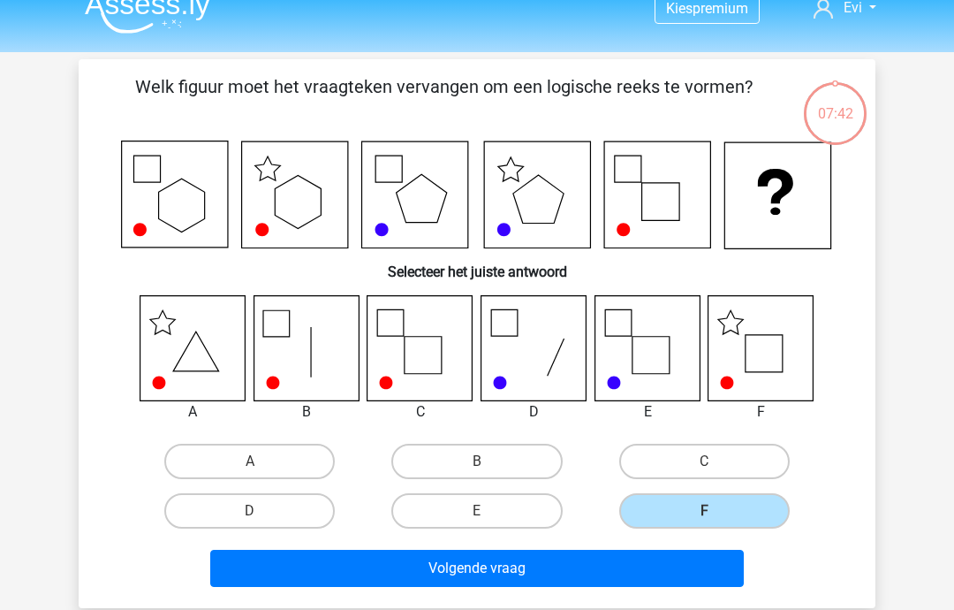
click at [633, 558] on button "Volgende vraag" at bounding box center [477, 568] width 535 height 37
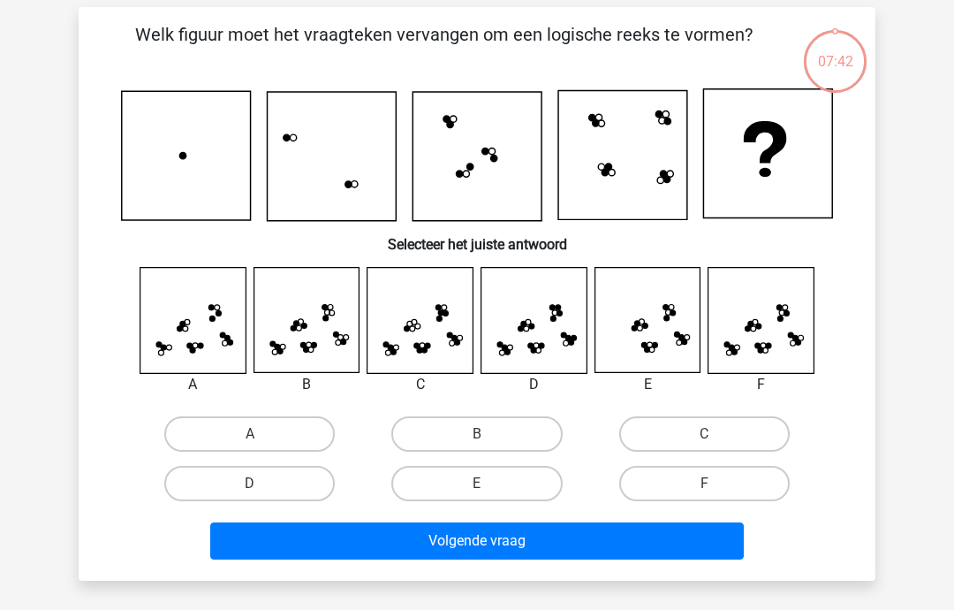
scroll to position [81, 0]
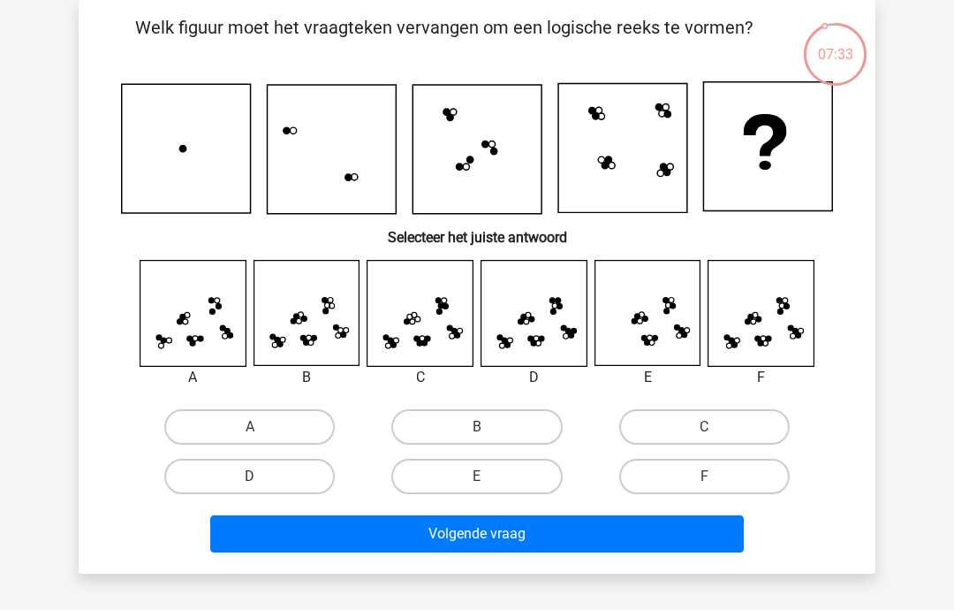
click at [511, 429] on label "B" at bounding box center [476, 426] width 171 height 35
click at [489, 429] on input "B" at bounding box center [482, 432] width 11 height 11
radio input "true"
click at [739, 481] on label "F" at bounding box center [704, 476] width 171 height 35
click at [716, 481] on input "F" at bounding box center [709, 481] width 11 height 11
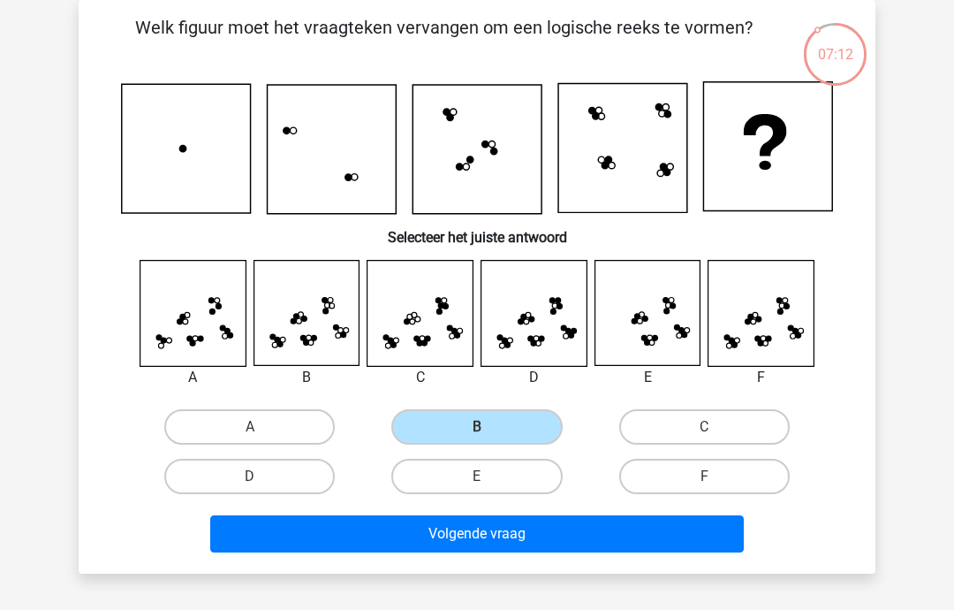
radio input "true"
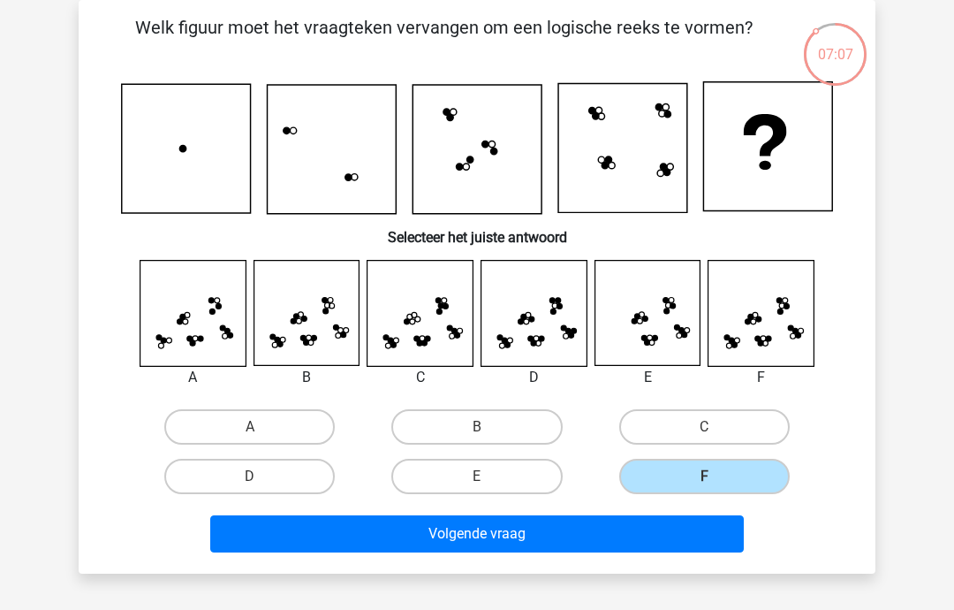
click at [643, 542] on button "Volgende vraag" at bounding box center [477, 533] width 535 height 37
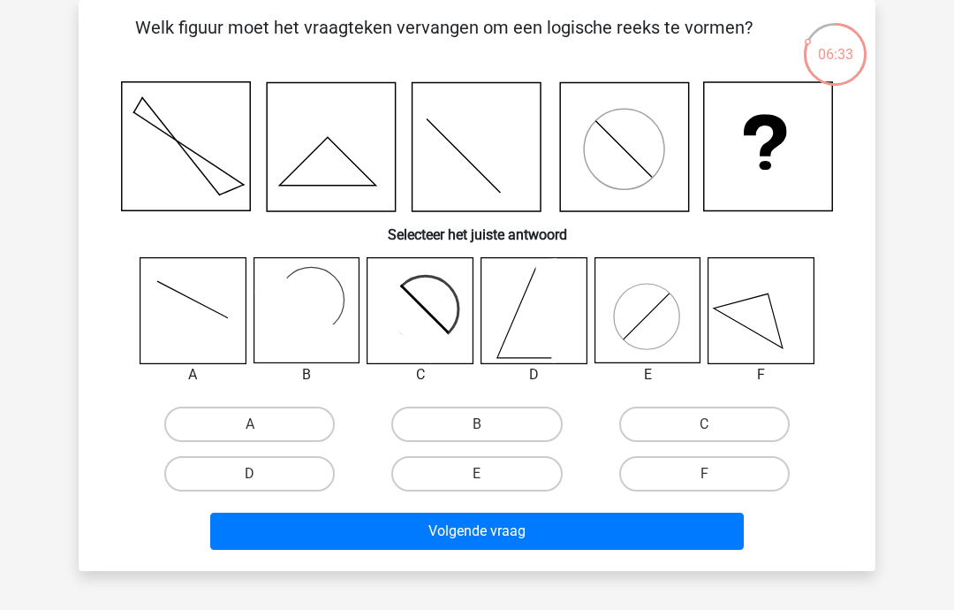
click at [724, 487] on label "F" at bounding box center [704, 473] width 171 height 35
click at [716, 485] on input "F" at bounding box center [709, 479] width 11 height 11
radio input "true"
click at [662, 535] on button "Volgende vraag" at bounding box center [477, 531] width 535 height 37
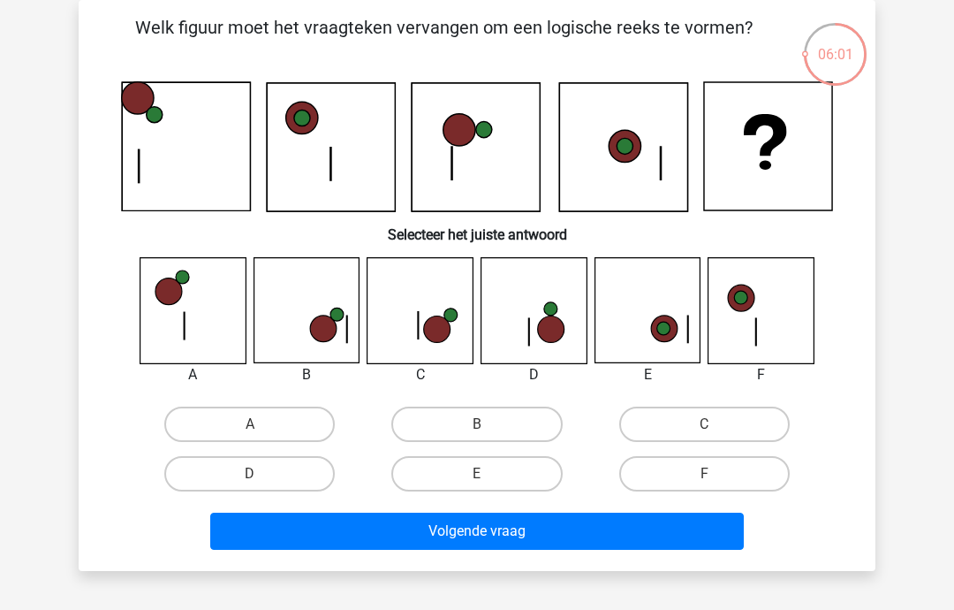
click at [511, 414] on label "B" at bounding box center [476, 424] width 171 height 35
click at [489, 424] on input "B" at bounding box center [482, 429] width 11 height 11
radio input "true"
click at [565, 543] on button "Volgende vraag" at bounding box center [477, 531] width 535 height 37
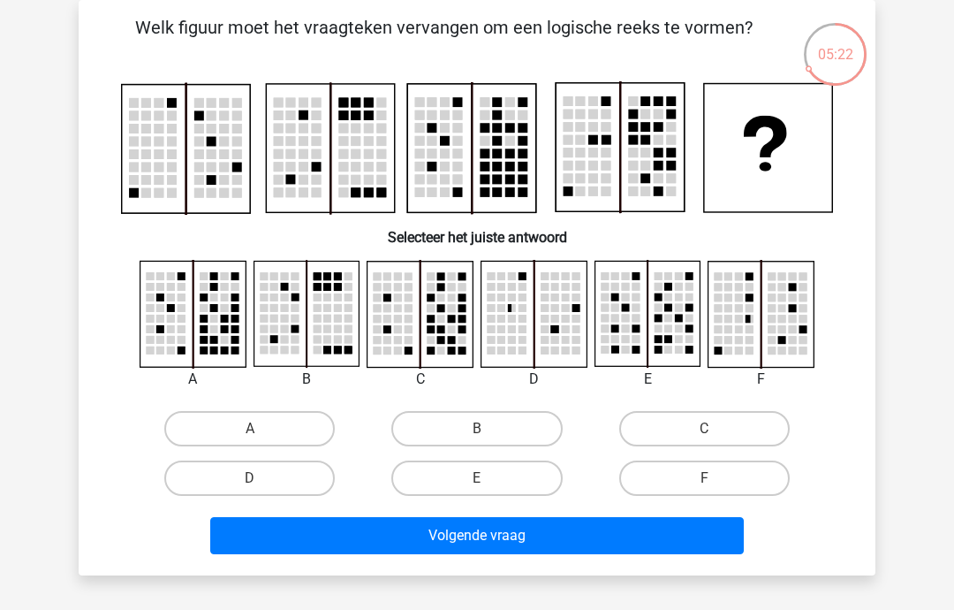
click at [500, 422] on label "B" at bounding box center [476, 428] width 171 height 35
click at [489, 429] on input "B" at bounding box center [482, 434] width 11 height 11
radio input "true"
click at [544, 551] on button "Volgende vraag" at bounding box center [477, 535] width 535 height 37
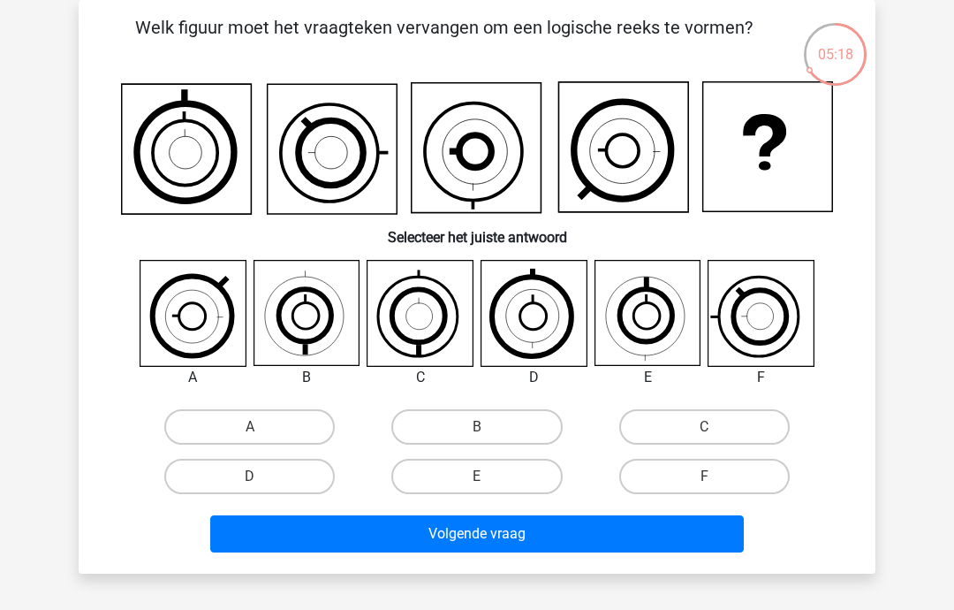
click at [497, 478] on label "E" at bounding box center [476, 476] width 171 height 35
click at [489, 478] on input "E" at bounding box center [482, 481] width 11 height 11
radio input "true"
click at [483, 424] on label "B" at bounding box center [476, 426] width 171 height 35
click at [483, 427] on input "B" at bounding box center [482, 432] width 11 height 11
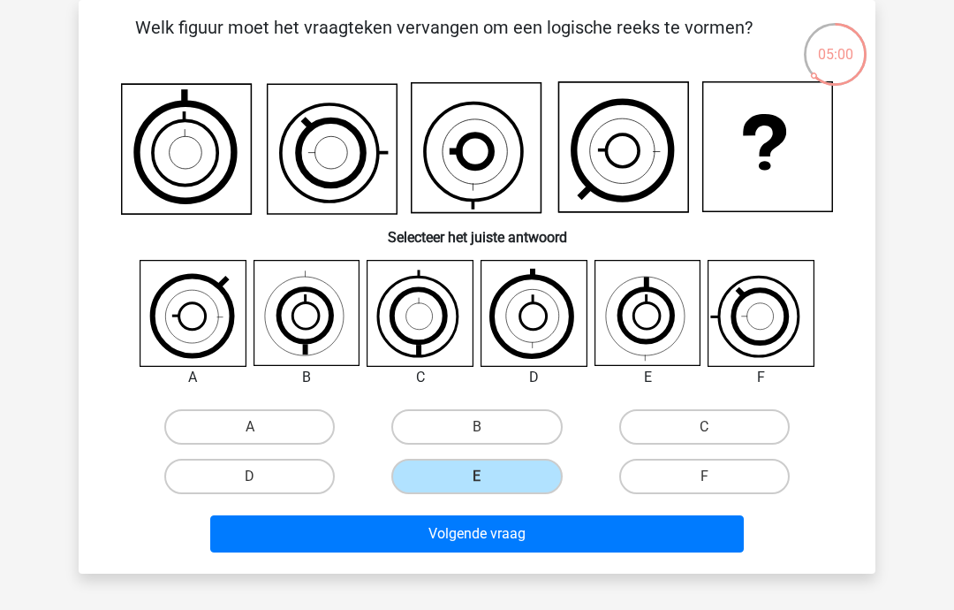
radio input "true"
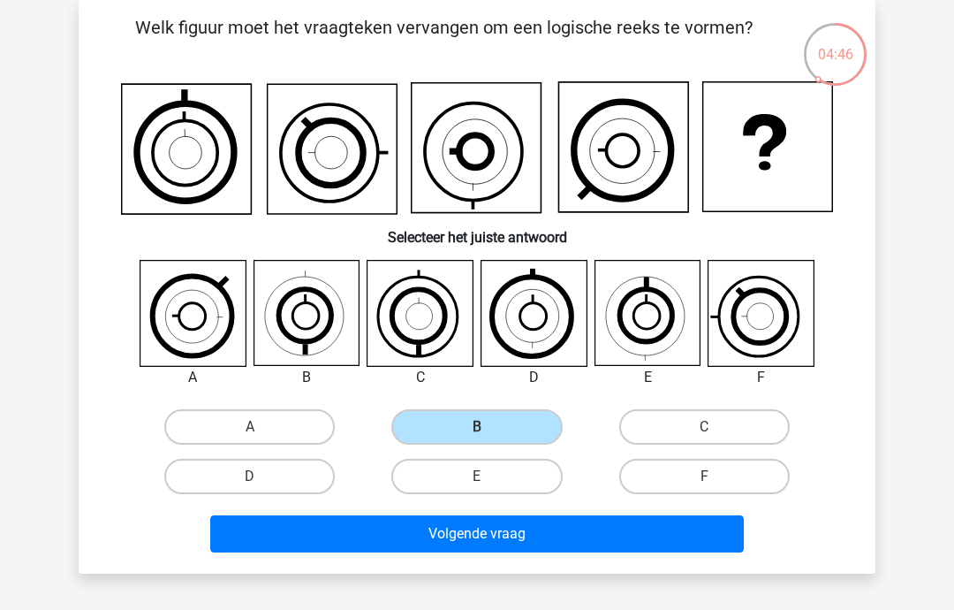
click at [650, 542] on button "Volgende vraag" at bounding box center [477, 533] width 535 height 37
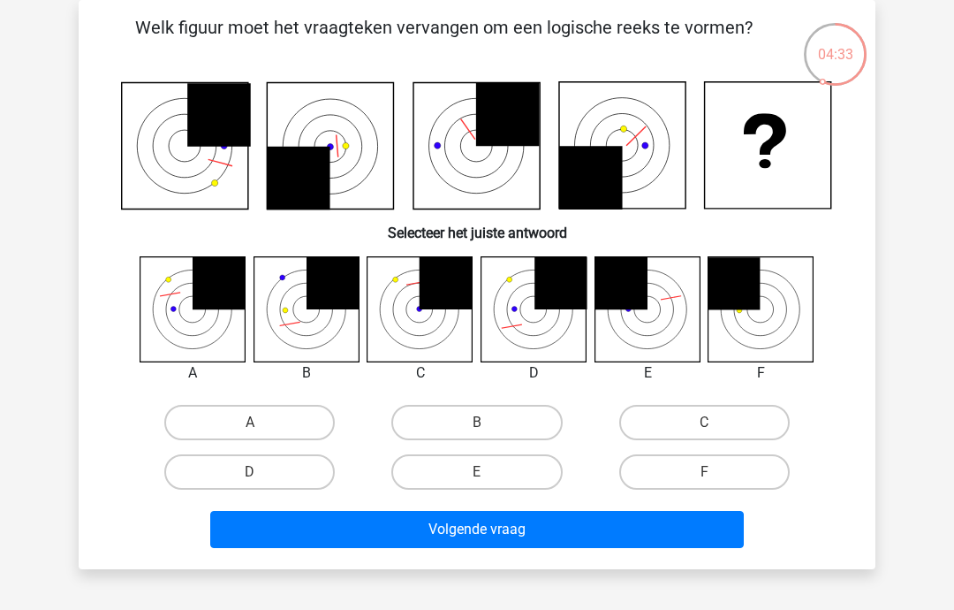
click at [511, 413] on label "B" at bounding box center [476, 422] width 171 height 35
click at [489, 422] on input "B" at bounding box center [482, 427] width 11 height 11
radio input "true"
click at [526, 536] on button "Volgende vraag" at bounding box center [477, 529] width 535 height 37
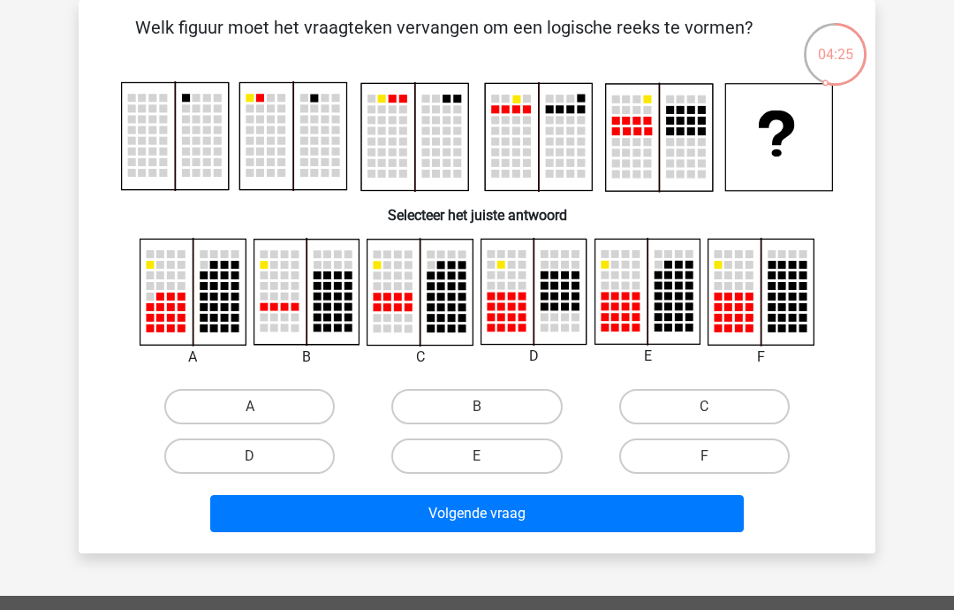
click at [511, 451] on label "E" at bounding box center [476, 455] width 171 height 35
click at [489, 456] on input "E" at bounding box center [482, 461] width 11 height 11
radio input "true"
click at [529, 521] on button "Volgende vraag" at bounding box center [477, 513] width 535 height 37
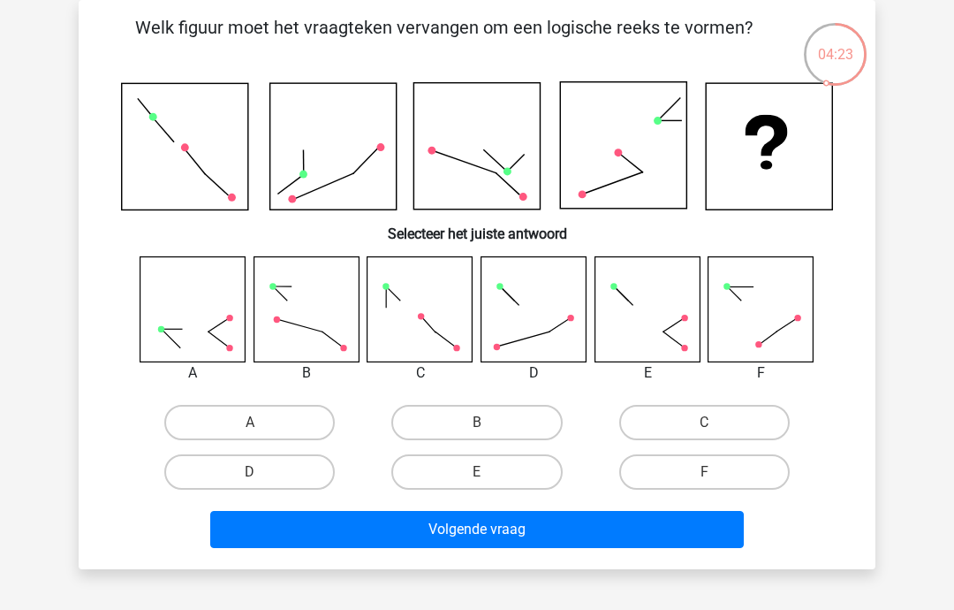
click at [511, 473] on label "E" at bounding box center [476, 471] width 171 height 35
click at [489, 473] on input "E" at bounding box center [482, 477] width 11 height 11
radio input "true"
click at [729, 410] on label "C" at bounding box center [704, 422] width 171 height 35
click at [716, 422] on input "C" at bounding box center [709, 427] width 11 height 11
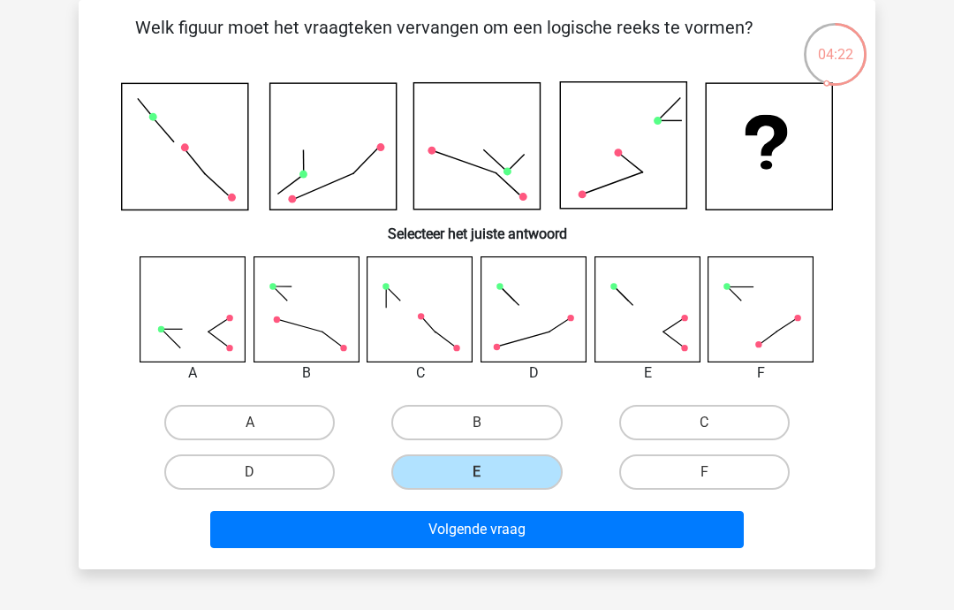
radio input "true"
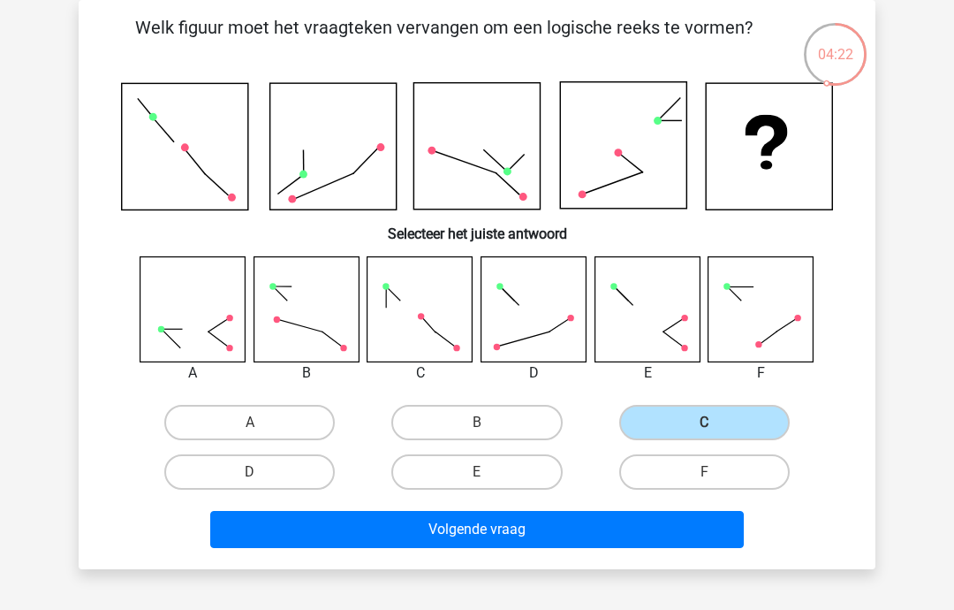
click at [611, 535] on button "Volgende vraag" at bounding box center [477, 529] width 535 height 37
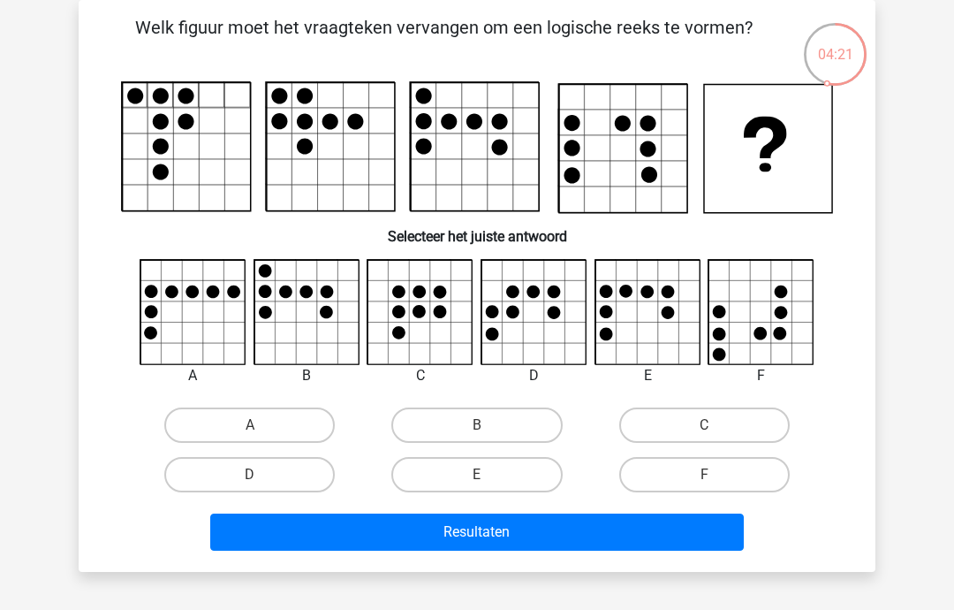
click at [298, 477] on label "D" at bounding box center [249, 474] width 171 height 35
click at [262, 477] on input "D" at bounding box center [255, 480] width 11 height 11
radio input "true"
click at [424, 539] on button "Resultaten" at bounding box center [477, 531] width 535 height 37
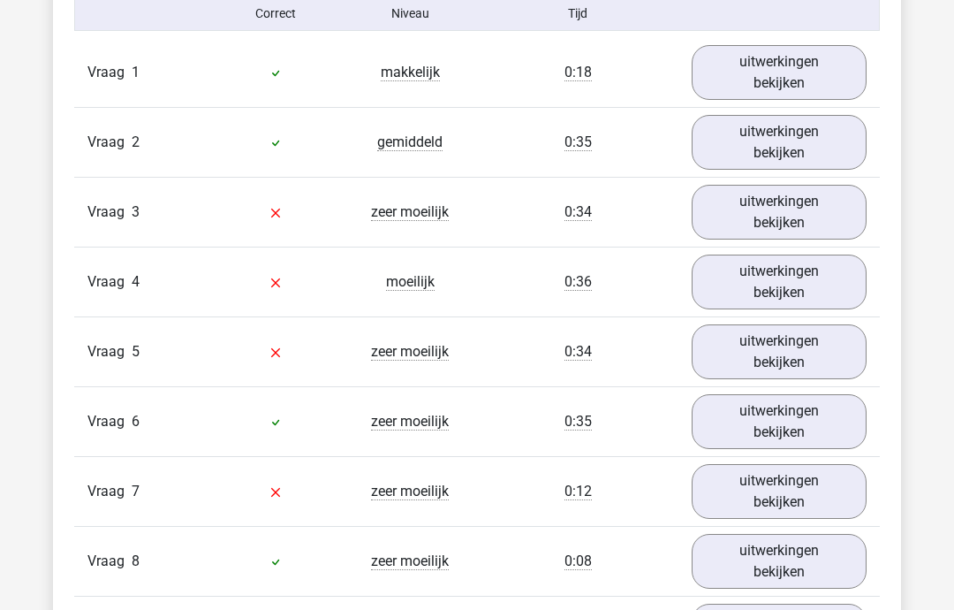
click at [802, 216] on link "uitwerkingen bekijken" at bounding box center [779, 212] width 175 height 55
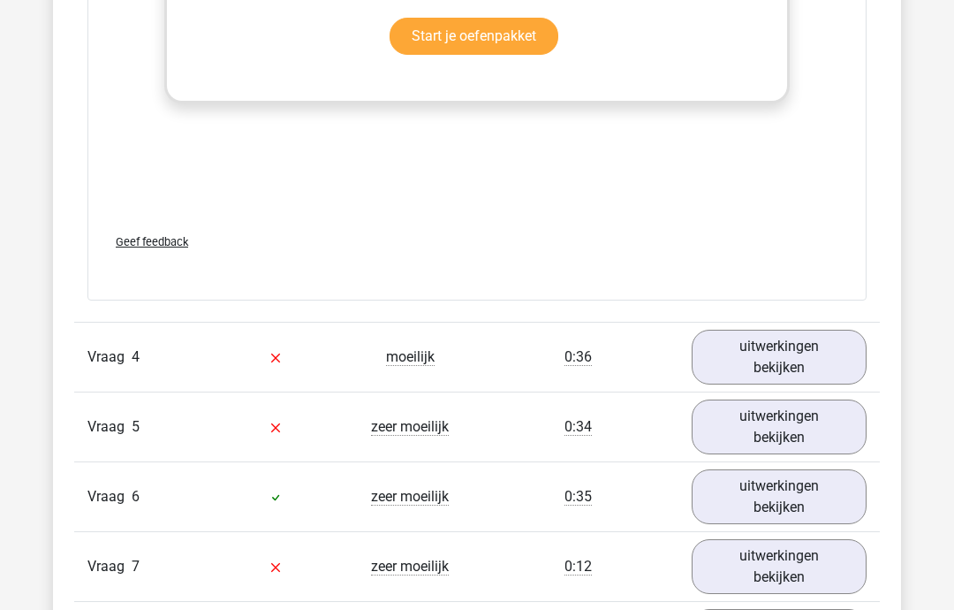
click at [804, 361] on link "uitwerkingen bekijken" at bounding box center [779, 358] width 175 height 55
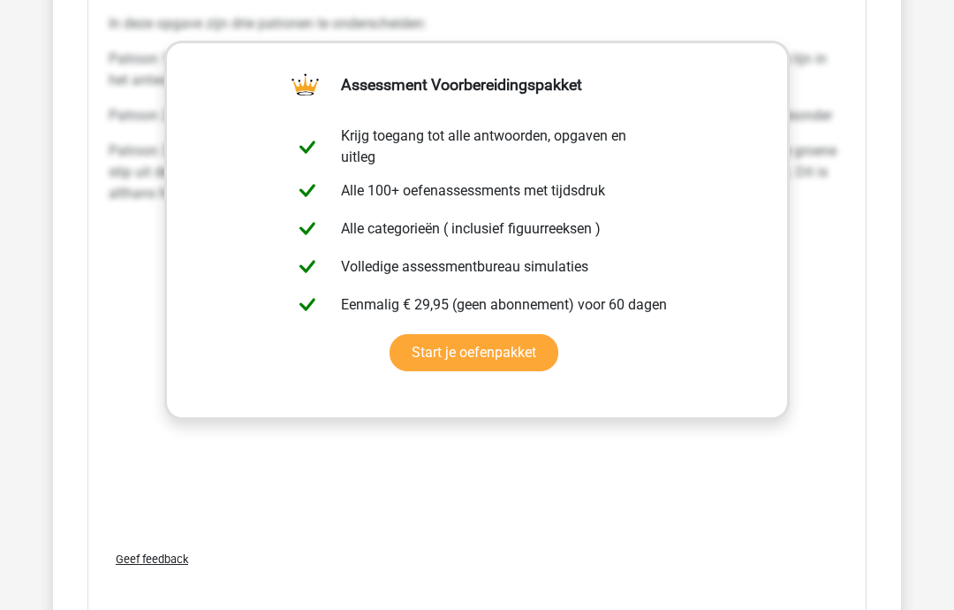
scroll to position [4149, 0]
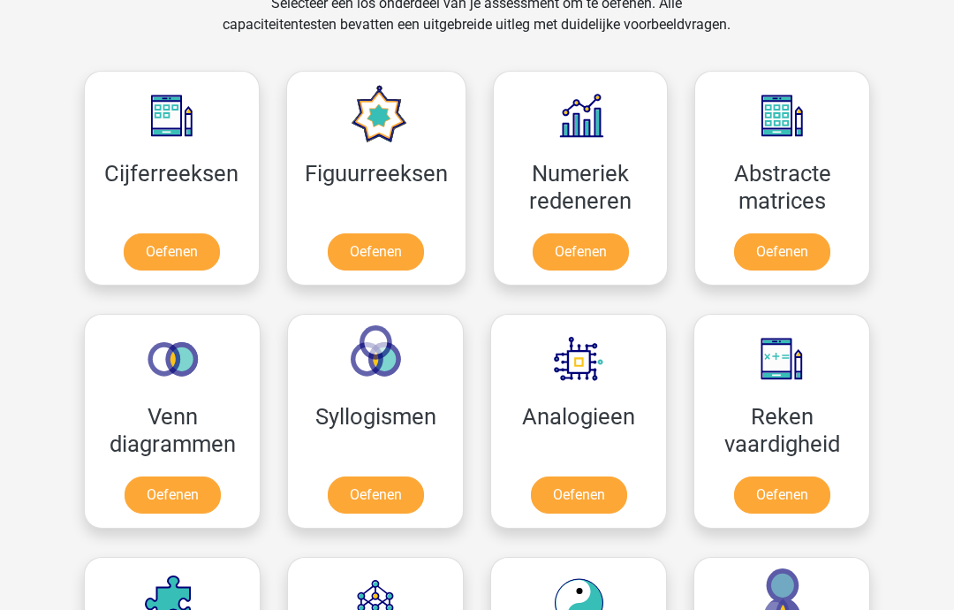
scroll to position [881, 0]
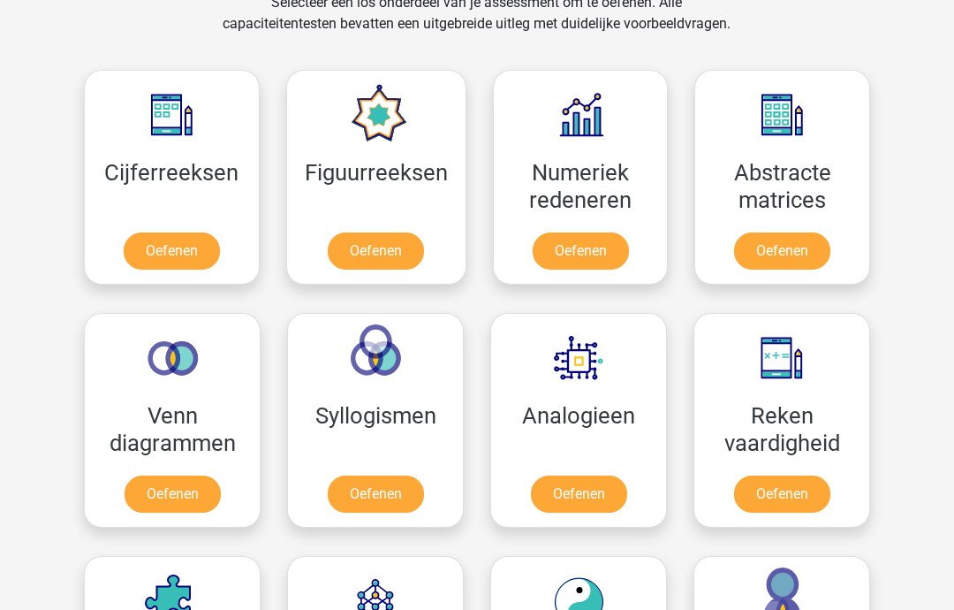
click at [414, 256] on link "Oefenen" at bounding box center [376, 250] width 96 height 37
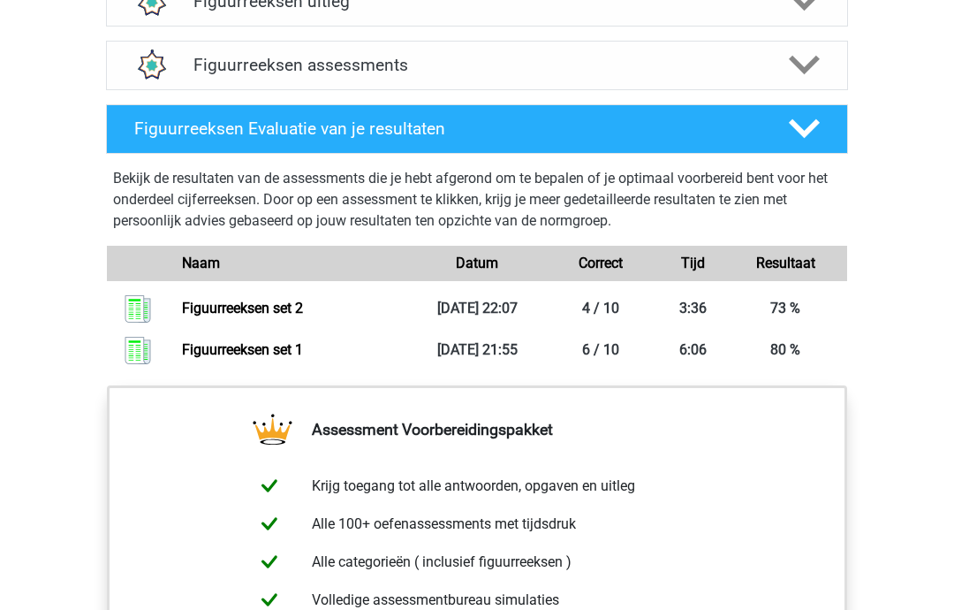
scroll to position [1136, 0]
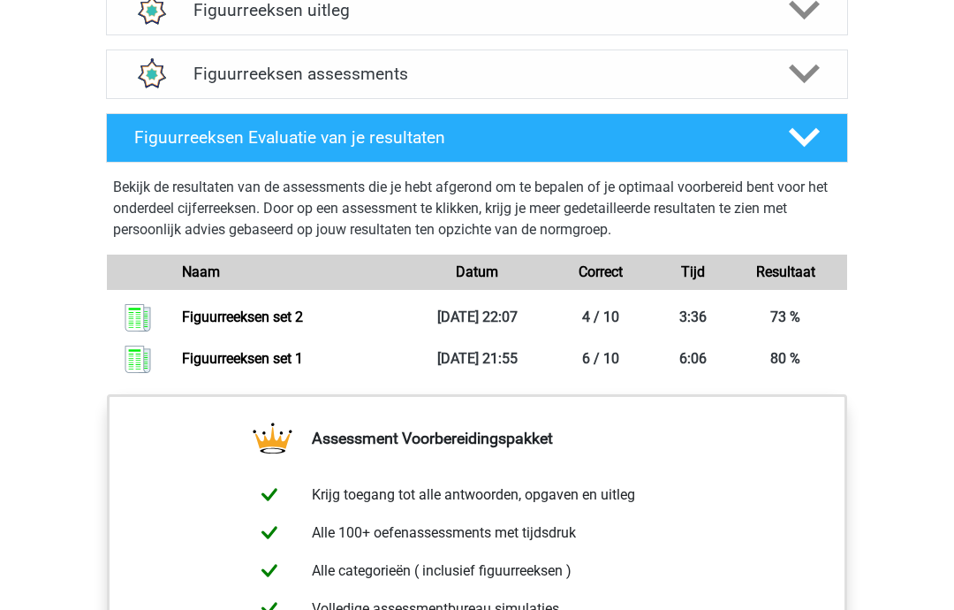
click at [300, 367] on link "Figuurreeksen set 1" at bounding box center [242, 358] width 121 height 17
click at [780, 391] on div "Figuurreeksen Evaluatie van je resultaten Bekijk de resultaten van de assessmen…" at bounding box center [477, 250] width 811 height 288
